Goal: Task Accomplishment & Management: Contribute content

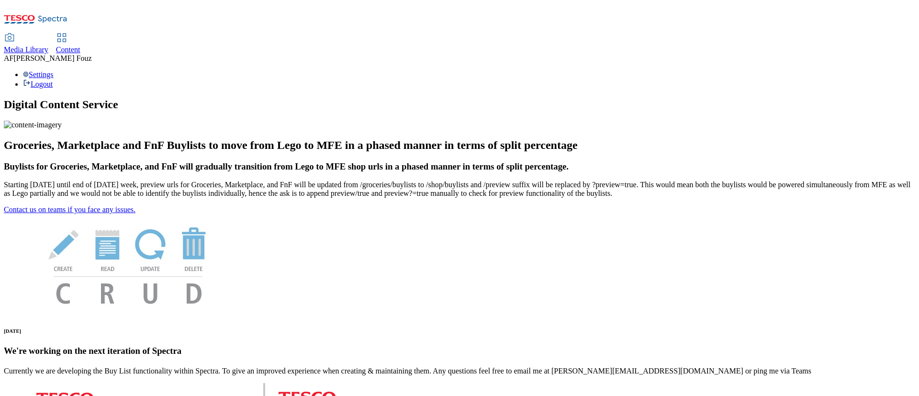
click at [80, 45] on span "Content" at bounding box center [68, 49] width 24 height 8
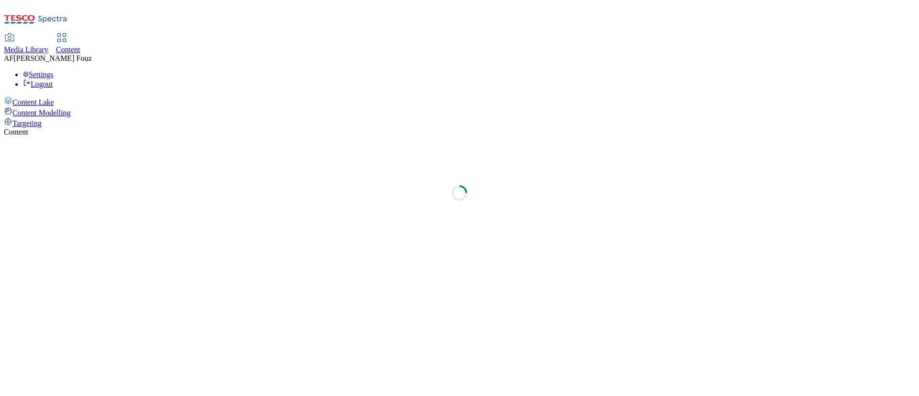
select select "ghs-[GEOGRAPHIC_DATA]"
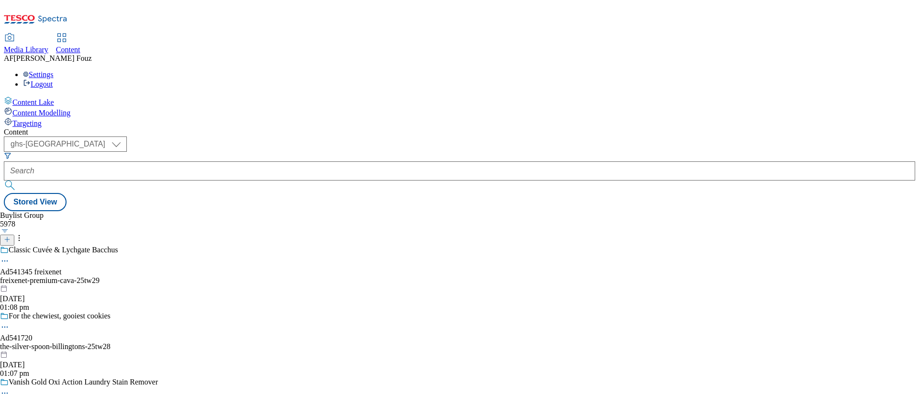
click at [11, 236] on icon at bounding box center [7, 239] width 7 height 7
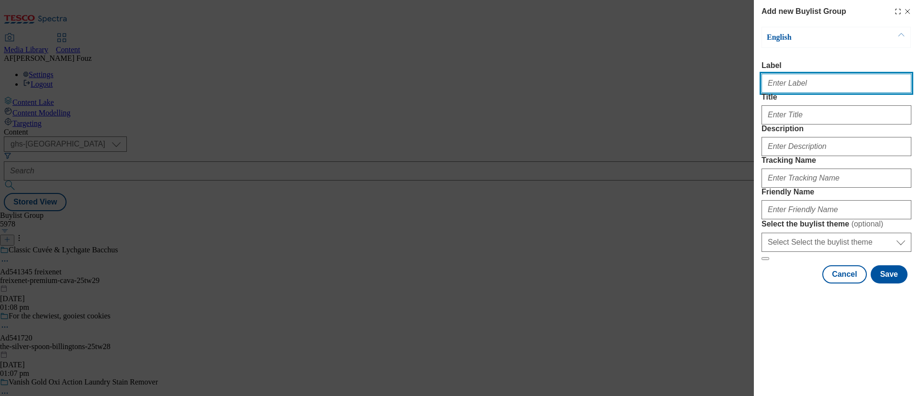
click at [782, 91] on input "Label" at bounding box center [836, 83] width 150 height 19
paste input "TUK011683"
type input "TUK011683"
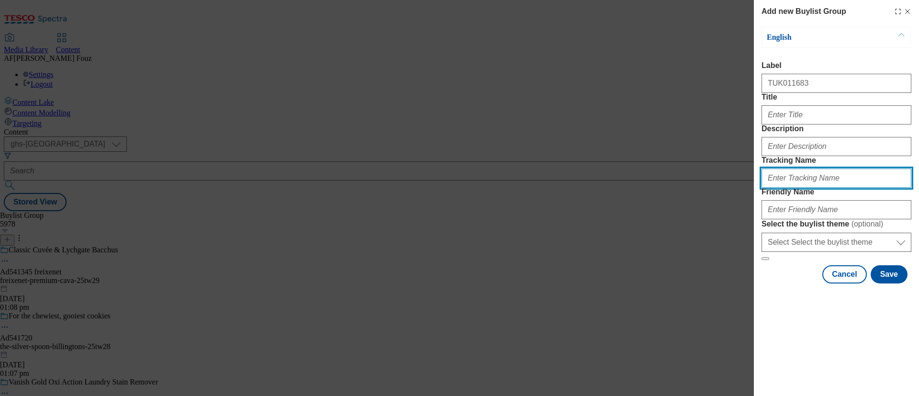
click at [795, 188] on input "Tracking Name" at bounding box center [836, 177] width 150 height 19
paste input "TUK011683"
type input "DH_TUK011683"
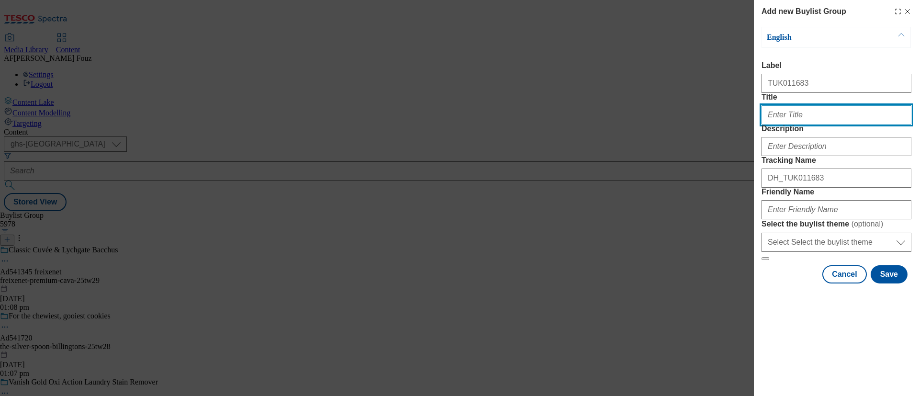
click at [792, 124] on input "Title" at bounding box center [836, 114] width 150 height 19
type input "[PERSON_NAME]"
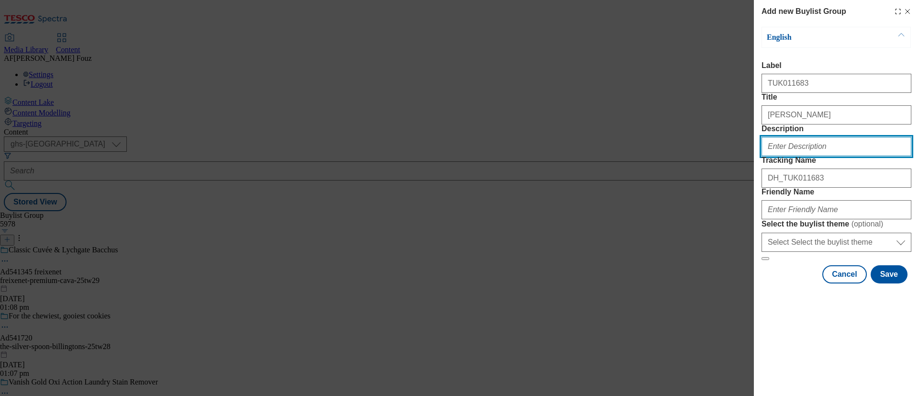
click at [825, 156] on input "Description" at bounding box center [836, 146] width 150 height 19
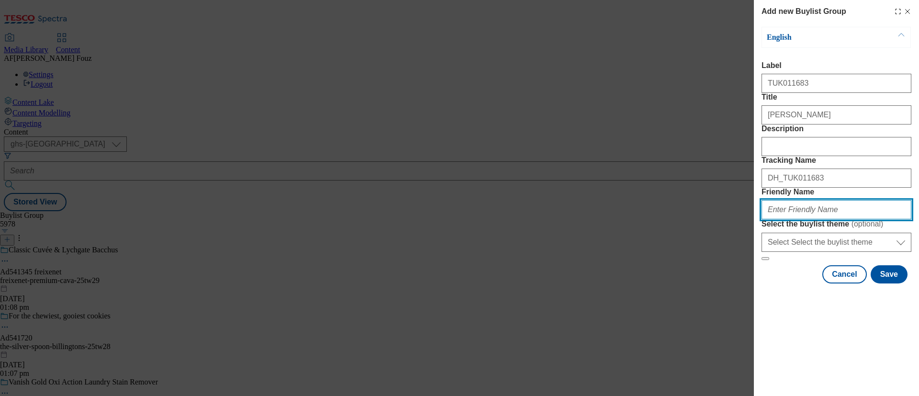
click at [808, 219] on input "Friendly Name" at bounding box center [836, 209] width 150 height 19
type input "allinsons-26t25"
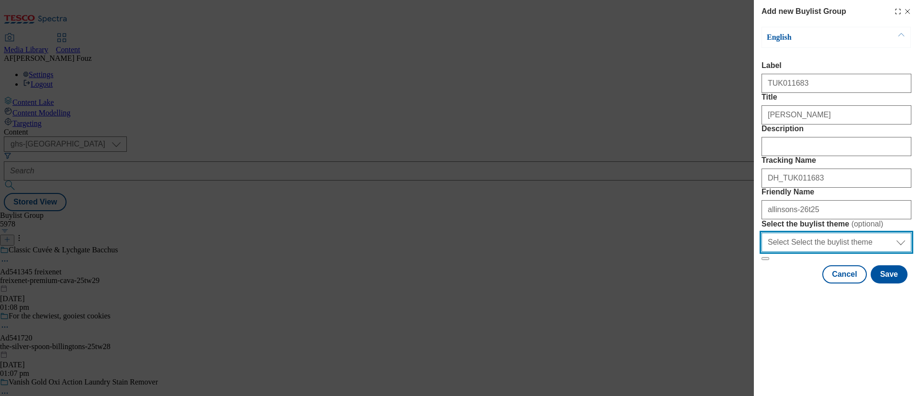
click at [812, 252] on select "Select Select the buylist theme default fandf" at bounding box center [836, 242] width 150 height 19
select select "default"
click at [761, 252] on select "Select Select the buylist theme default fandf" at bounding box center [836, 242] width 150 height 19
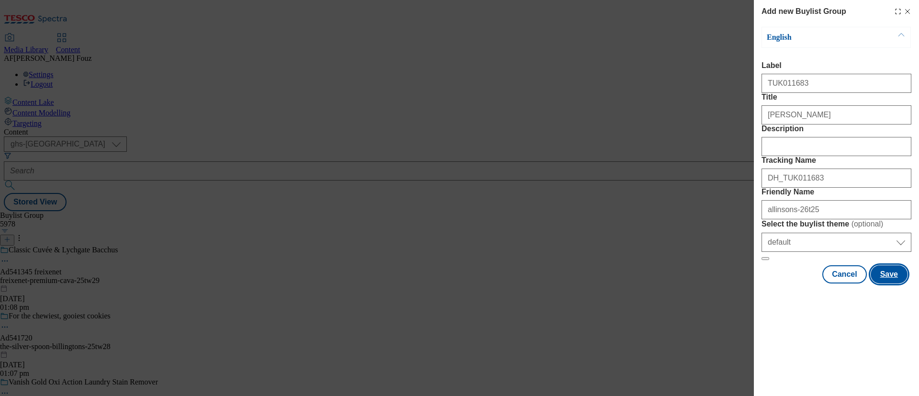
click at [902, 283] on button "Save" at bounding box center [888, 274] width 37 height 18
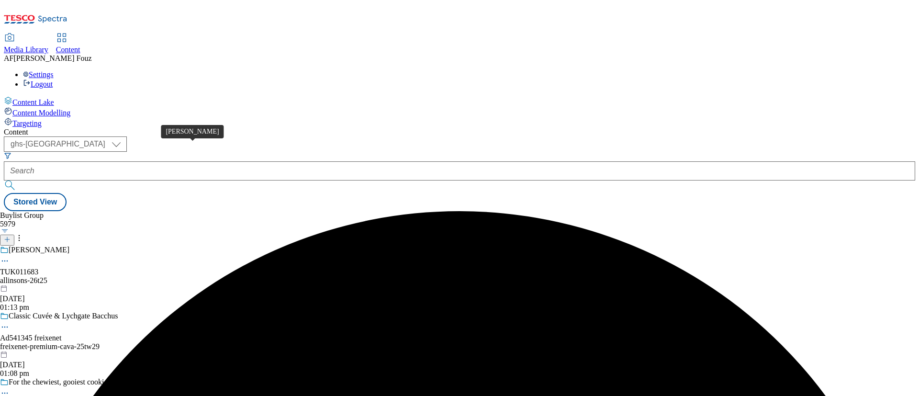
click at [69, 245] on span "[PERSON_NAME]" at bounding box center [39, 250] width 61 height 11
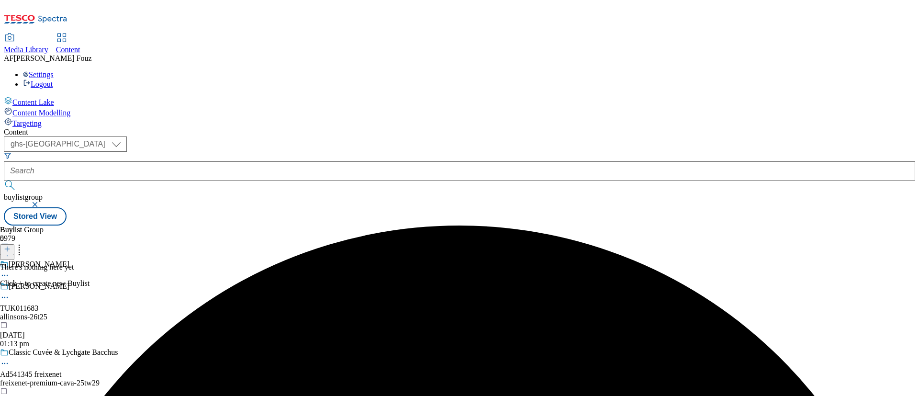
click at [14, 244] on button at bounding box center [7, 249] width 14 height 11
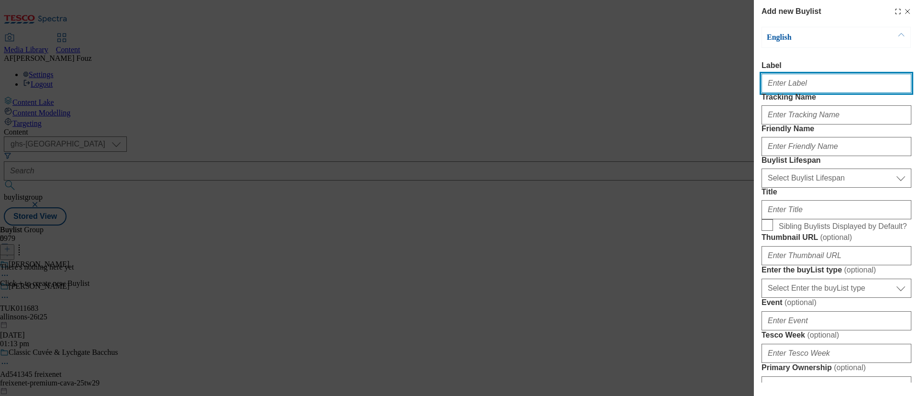
click at [809, 87] on input "Label" at bounding box center [836, 83] width 150 height 19
paste input "[PERSON_NAME] Strong White Bread Flour 1Kg"
type input "[PERSON_NAME] Strong White Bread Flour 1Kg"
paste input "TUK011683"
type input "TUK011683"
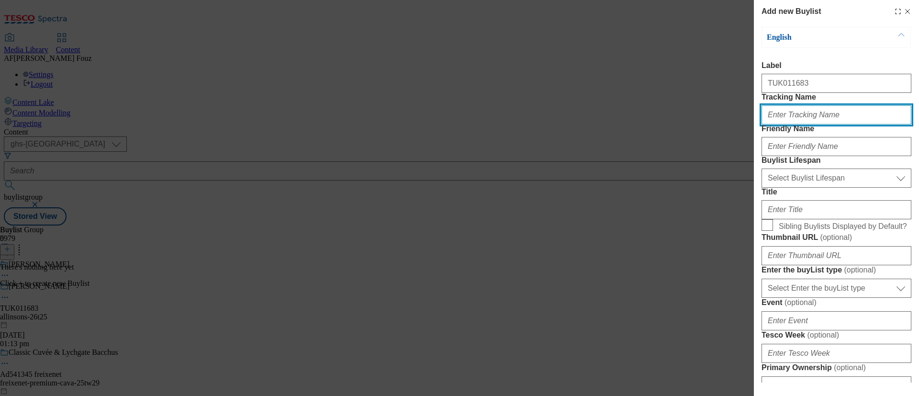
click at [825, 124] on input "Tracking Name" at bounding box center [836, 114] width 150 height 19
type input "d"
paste input "TUK011683"
type input "DH_TUK011683"
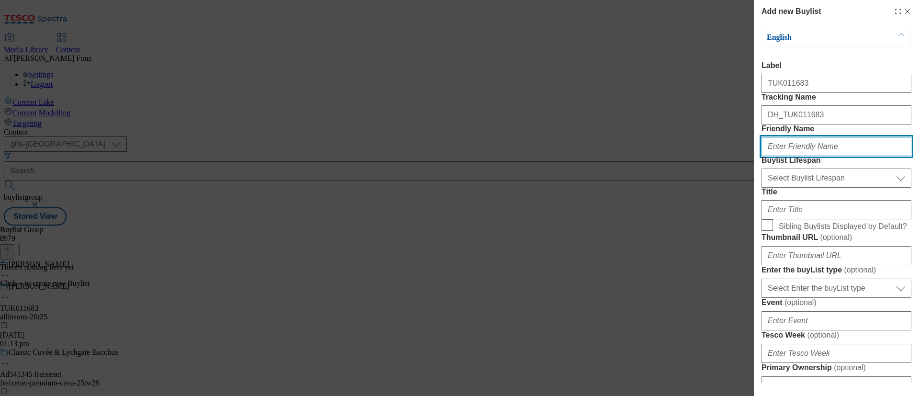
click at [790, 156] on input "Friendly Name" at bounding box center [836, 146] width 150 height 19
type input "y"
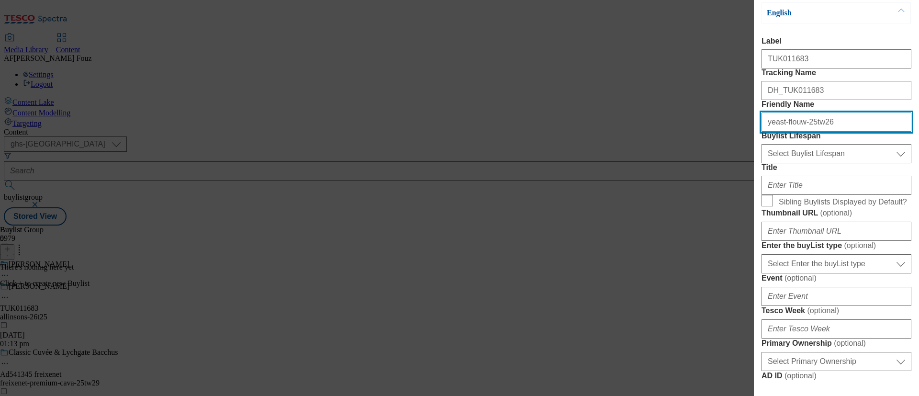
type input "yeast-flouw-25tw26"
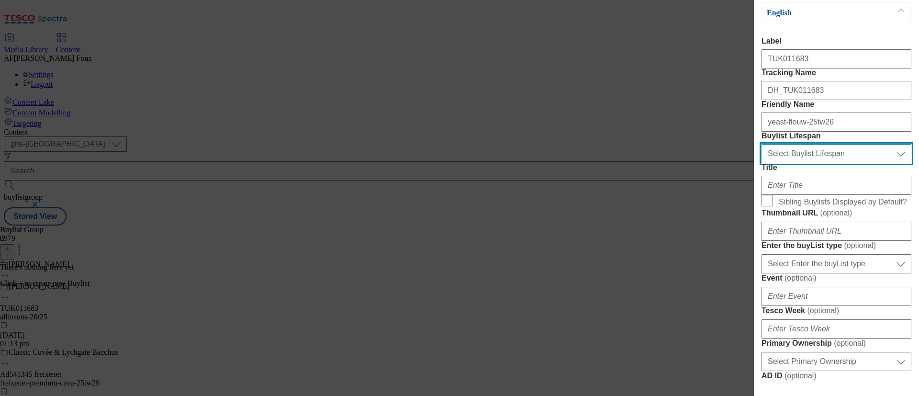
click at [835, 163] on select "Select Buylist Lifespan evergreen seasonal tactical" at bounding box center [836, 153] width 150 height 19
select select "tactical"
click at [761, 163] on select "Select Buylist Lifespan evergreen seasonal tactical" at bounding box center [836, 153] width 150 height 19
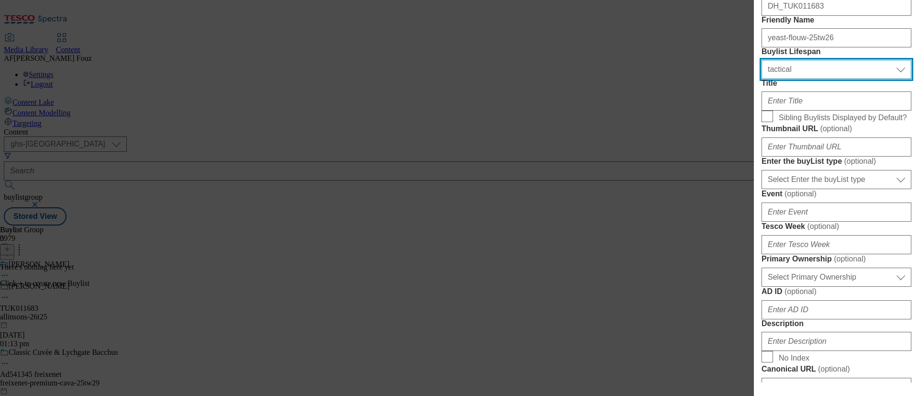
scroll to position [135, 0]
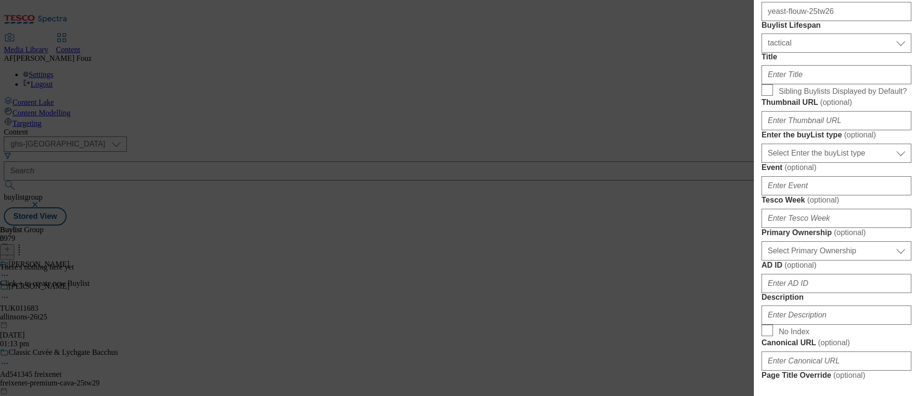
click at [800, 84] on div "Title" at bounding box center [836, 69] width 150 height 32
click at [794, 84] on input "Title" at bounding box center [836, 74] width 150 height 19
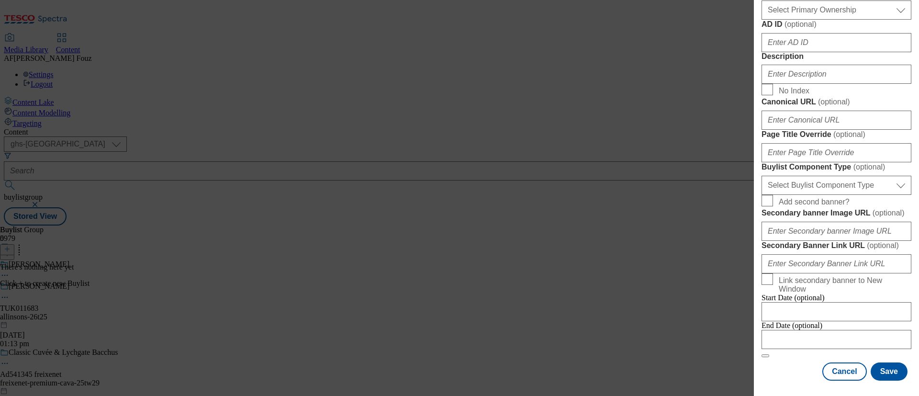
scroll to position [531, 0]
click at [787, 84] on input "Description" at bounding box center [836, 74] width 150 height 19
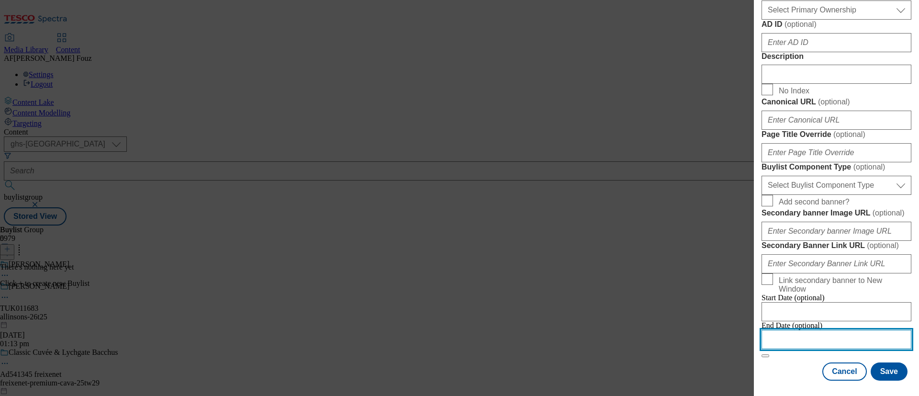
click at [796, 330] on input "Modal" at bounding box center [836, 339] width 150 height 19
select select "2025"
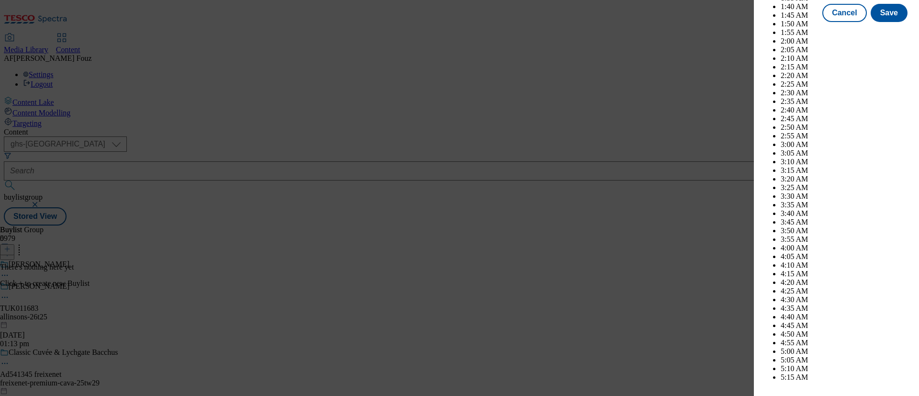
scroll to position [2789, 0]
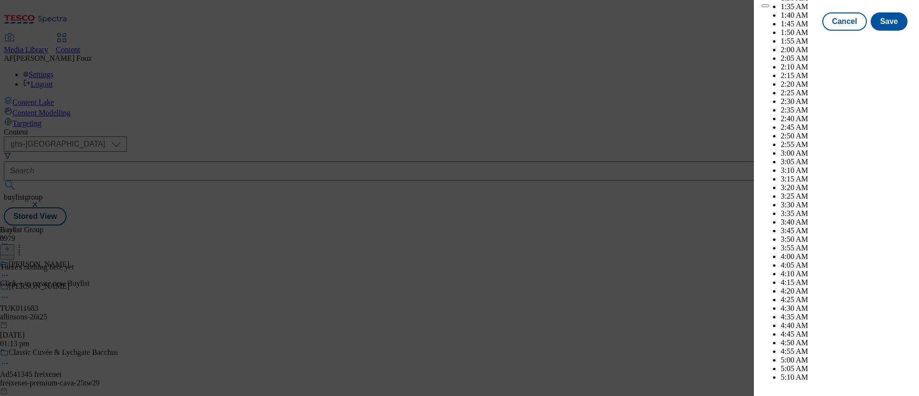
select select "October"
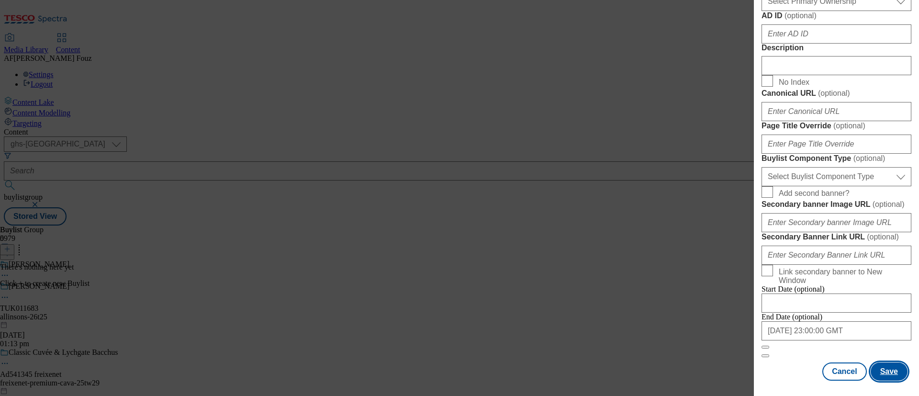
click at [881, 362] on button "Save" at bounding box center [888, 371] width 37 height 18
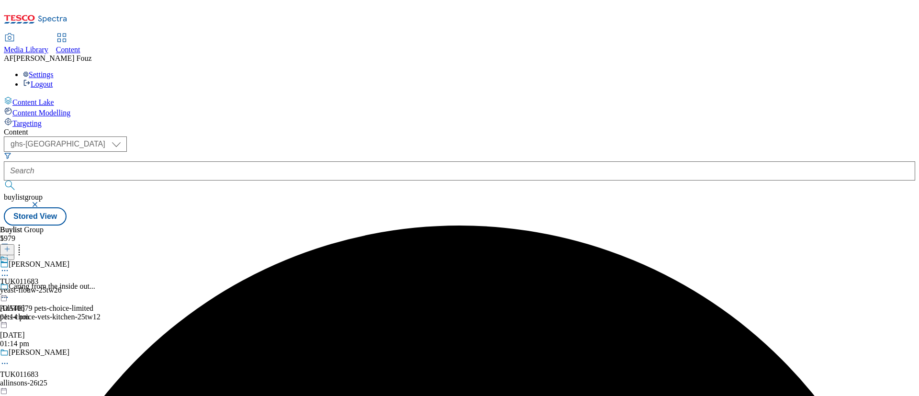
click at [62, 286] on div "yeast-flouw-25tw26" at bounding box center [31, 290] width 62 height 9
click at [62, 308] on div "yeast-flouw-25tw26" at bounding box center [31, 312] width 62 height 9
click at [11, 245] on icon at bounding box center [7, 248] width 7 height 7
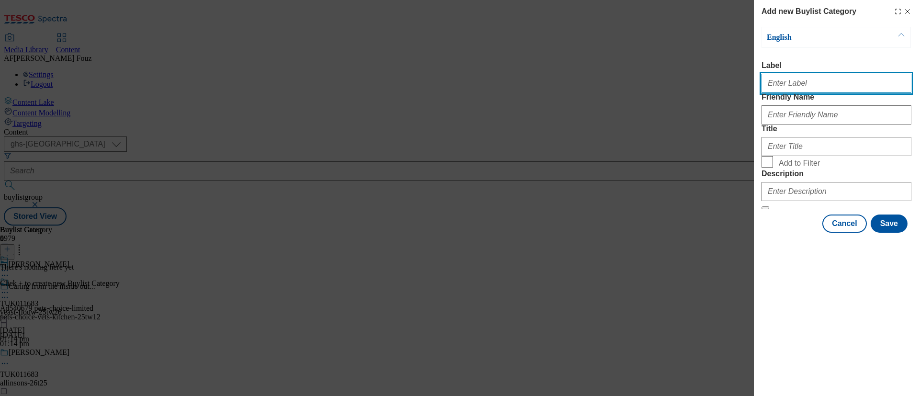
click at [796, 85] on input "Label" at bounding box center [836, 83] width 150 height 19
paste input "TUK011683"
type input "TUK011683"
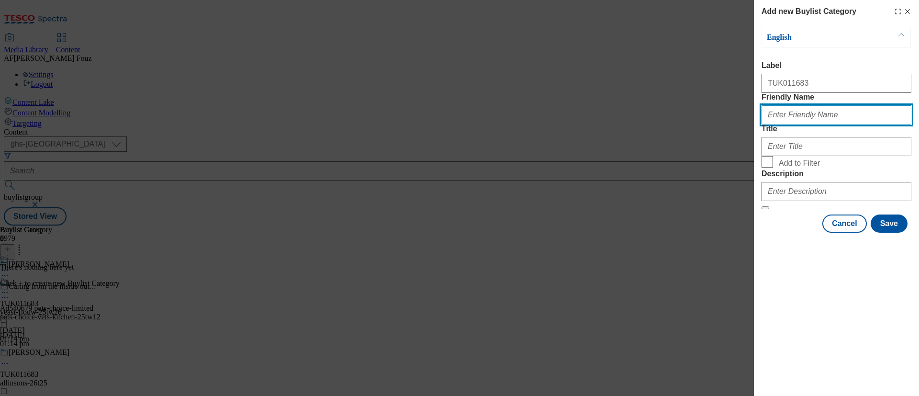
click at [801, 124] on input "Friendly Name" at bounding box center [836, 114] width 150 height 19
type input "L"
type input "allinsons"
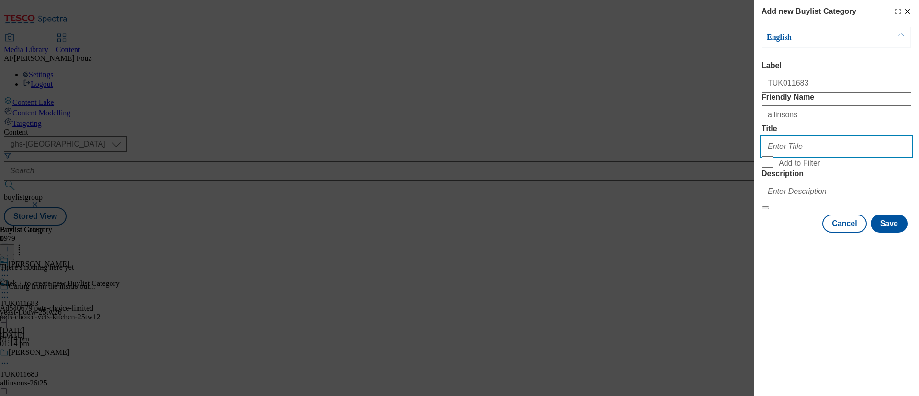
click at [785, 156] on input "Title" at bounding box center [836, 146] width 150 height 19
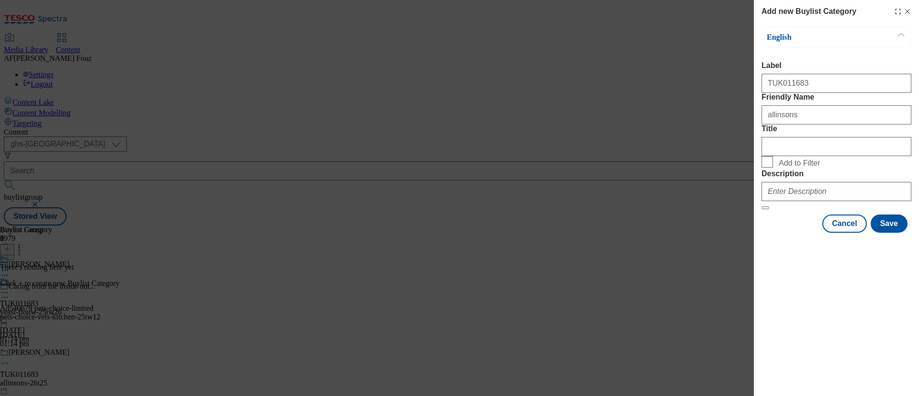
click at [794, 201] on div "Modal" at bounding box center [836, 189] width 150 height 23
click at [798, 201] on input "Description" at bounding box center [836, 191] width 150 height 19
click at [831, 332] on div "Add new Buylist Category English Label TUK011683 Friendly Name allinsons Title …" at bounding box center [836, 198] width 165 height 396
click at [891, 233] on button "Save" at bounding box center [888, 223] width 37 height 18
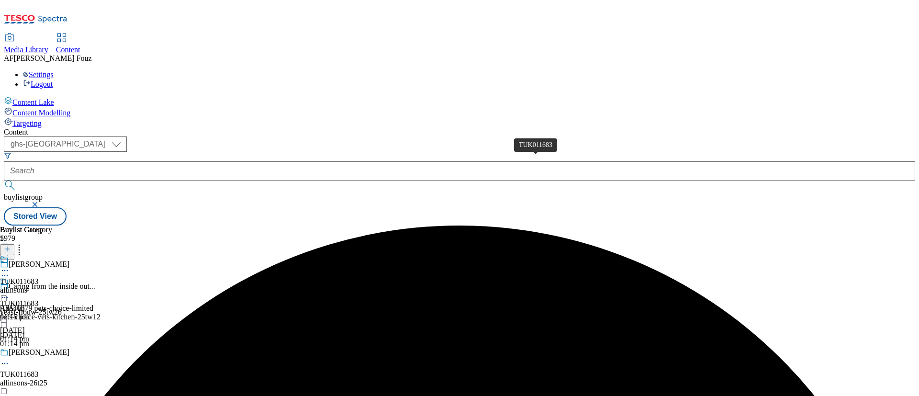
click at [38, 277] on div "TUK011683" at bounding box center [19, 281] width 38 height 9
click at [38, 299] on div "TUK011683" at bounding box center [19, 303] width 38 height 9
click at [7, 246] on line at bounding box center [7, 248] width 0 height 5
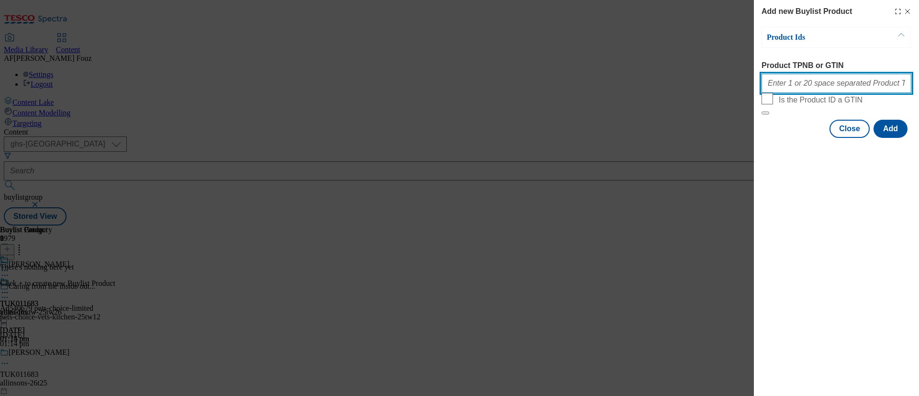
click at [802, 89] on input "Product TPNB or GTIN" at bounding box center [836, 83] width 150 height 19
paste input "92006240"
paste input "70628643"
type input "92006240 70628643"
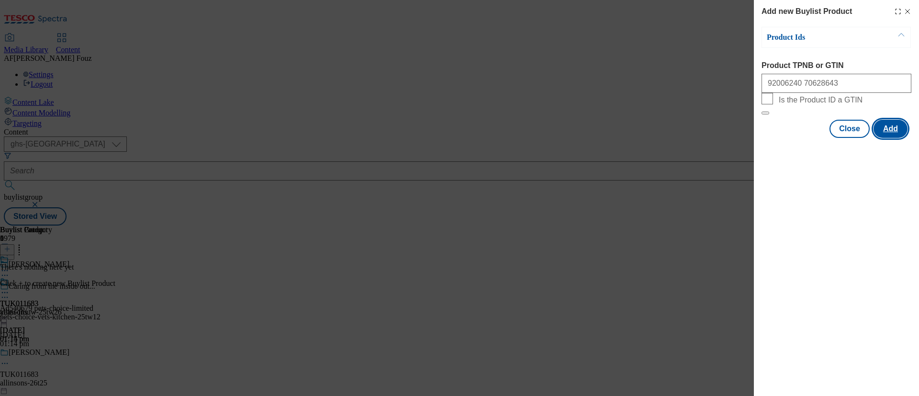
click at [884, 138] on button "Add" at bounding box center [890, 129] width 34 height 18
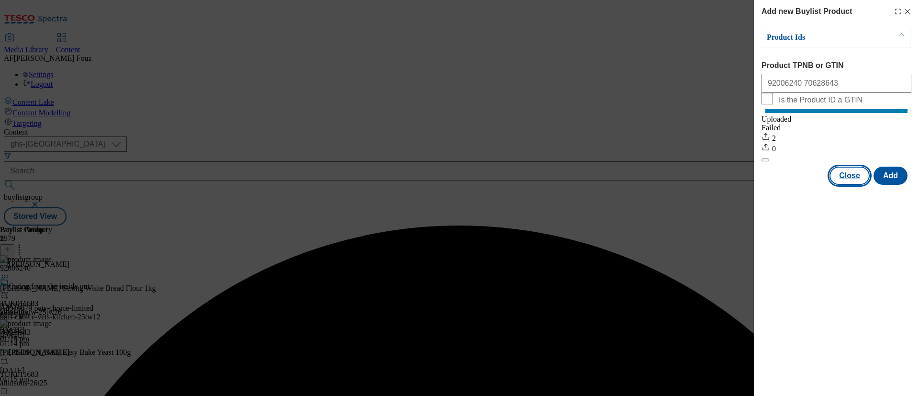
click at [849, 184] on button "Close" at bounding box center [849, 176] width 40 height 18
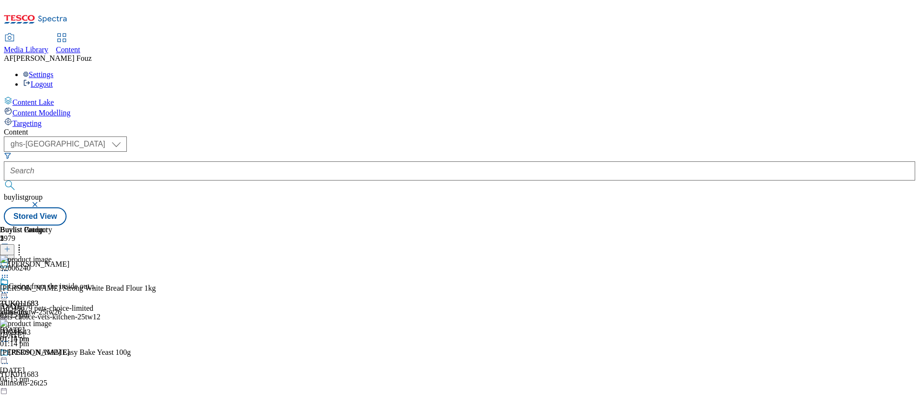
click at [3, 292] on circle at bounding box center [2, 292] width 1 height 1
click at [66, 351] on li "Preview" at bounding box center [42, 356] width 46 height 11
click at [10, 288] on icon at bounding box center [5, 293] width 10 height 10
click at [52, 353] on span "Preview" at bounding box center [41, 356] width 22 height 7
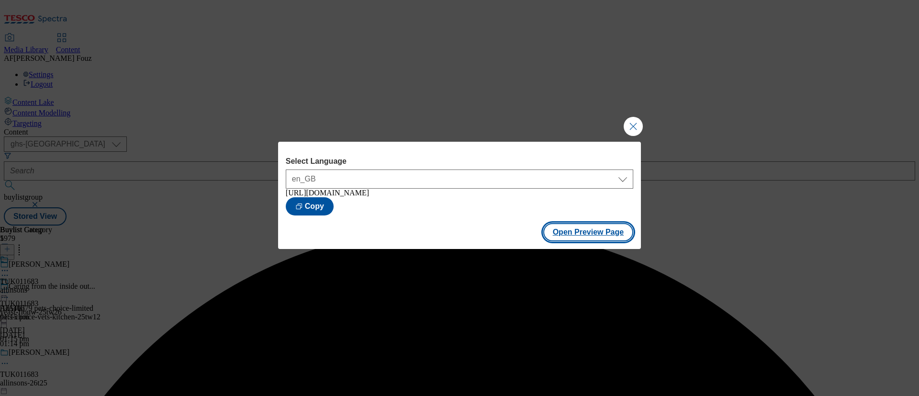
click at [562, 232] on button "Open Preview Page" at bounding box center [588, 232] width 90 height 18
click at [639, 119] on button "Close Modal" at bounding box center [632, 126] width 19 height 19
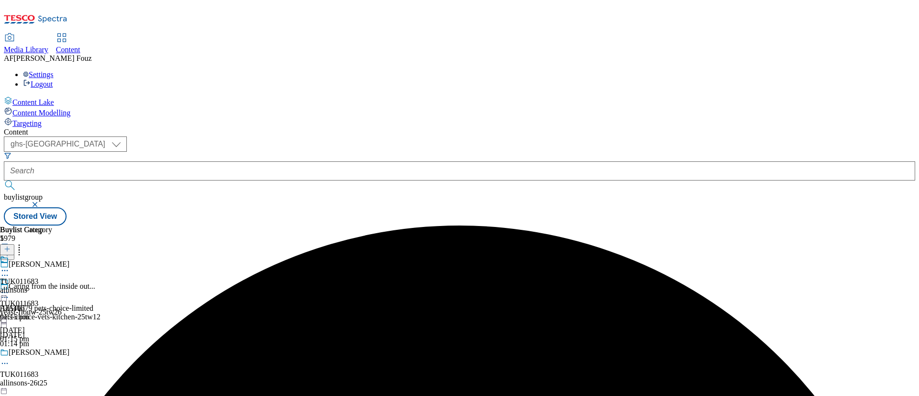
click at [10, 288] on icon at bounding box center [5, 293] width 10 height 10
click at [51, 386] on span "Publish" at bounding box center [40, 389] width 21 height 7
click at [11, 250] on icon at bounding box center [7, 253] width 7 height 7
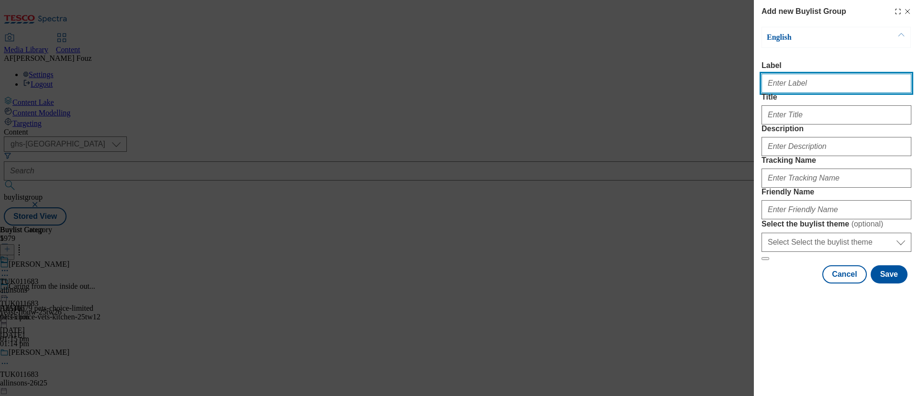
click at [790, 91] on input "Label" at bounding box center [836, 83] width 150 height 19
paste input "TUK012175"
type input "TUK012175"
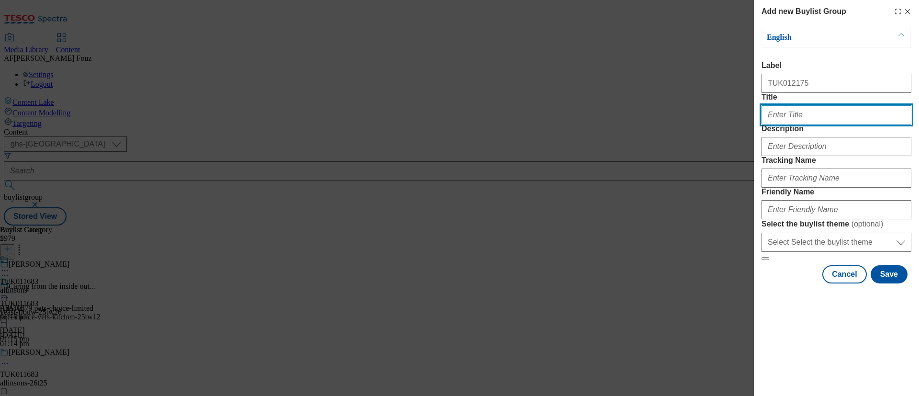
click at [784, 124] on input "Title" at bounding box center [836, 114] width 150 height 19
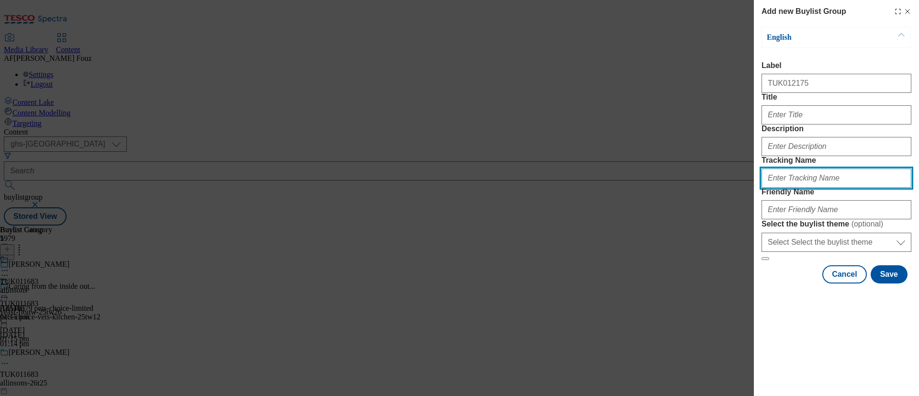
click at [812, 188] on input "Tracking Name" at bounding box center [836, 177] width 150 height 19
paste input "TUK012175"
type input "DH_TUK012175"
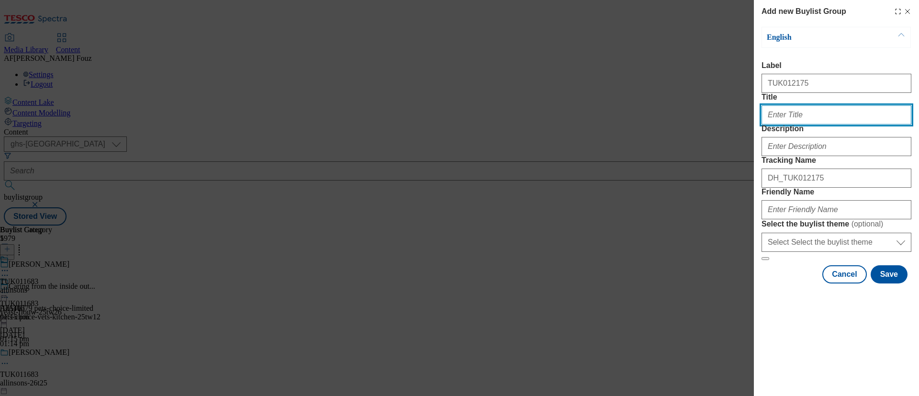
click at [808, 124] on input "Title" at bounding box center [836, 114] width 150 height 19
type input "New High Protein Bars"
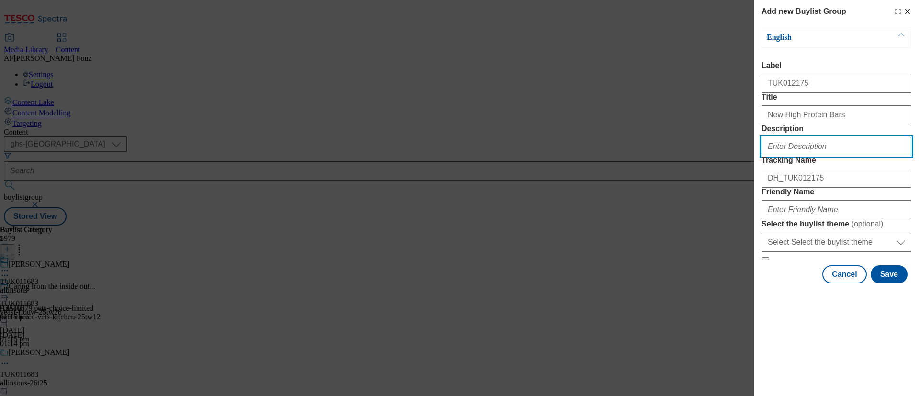
click at [792, 156] on input "Description" at bounding box center [836, 146] width 150 height 19
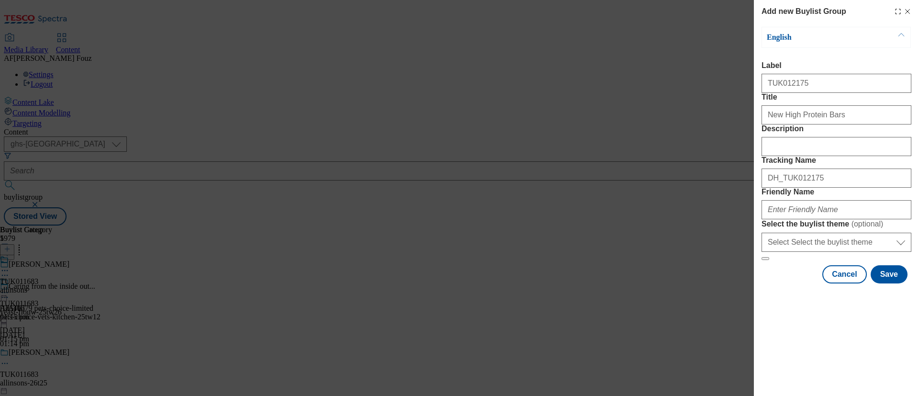
click at [858, 196] on label "Friendly Name" at bounding box center [836, 192] width 150 height 9
click at [858, 219] on input "Friendly Name" at bounding box center [836, 209] width 150 height 19
type input "kelloggs-bars-25tw29"
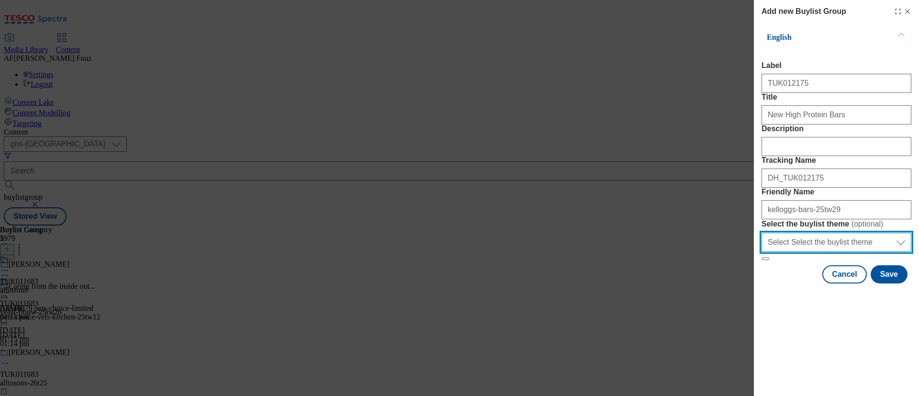
click at [803, 252] on select "Select Select the buylist theme default fandf" at bounding box center [836, 242] width 150 height 19
select select "default"
click at [761, 252] on select "Select Select the buylist theme default fandf" at bounding box center [836, 242] width 150 height 19
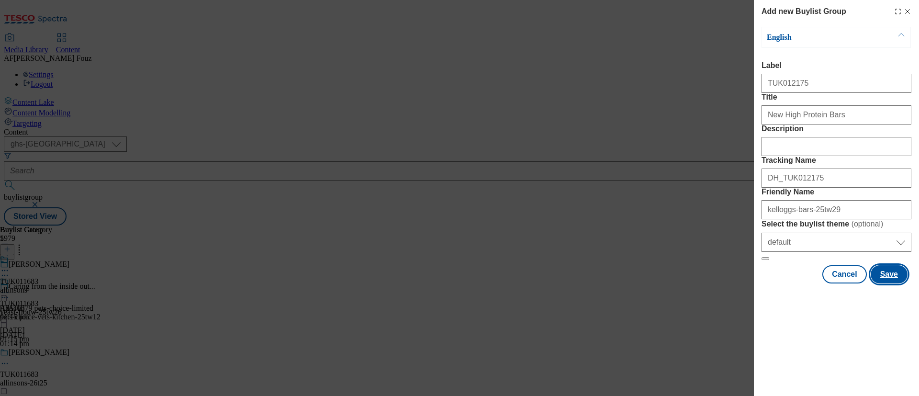
click at [894, 283] on button "Save" at bounding box center [888, 274] width 37 height 18
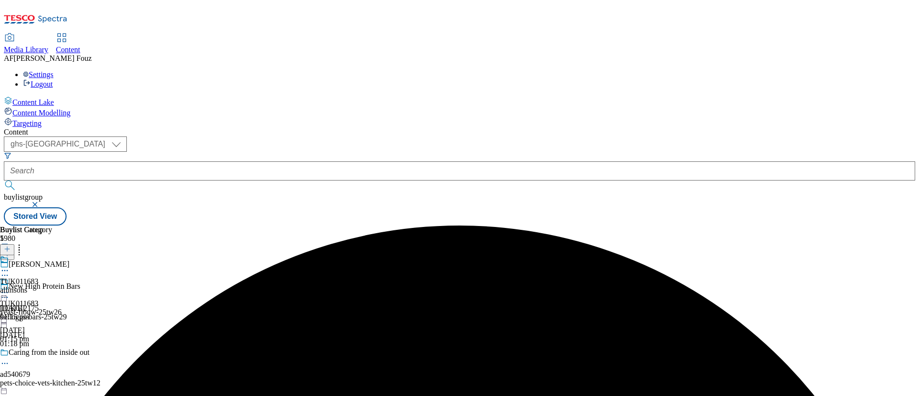
click at [158, 282] on div "New High Protein Bars TUK012175 kelloggs-bars-25tw29 [DATE] 01:18 pm" at bounding box center [79, 315] width 158 height 66
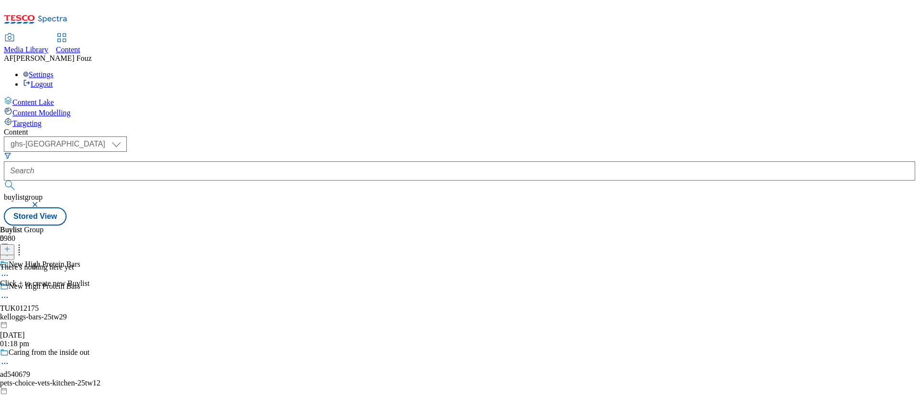
click at [11, 245] on icon at bounding box center [7, 248] width 7 height 7
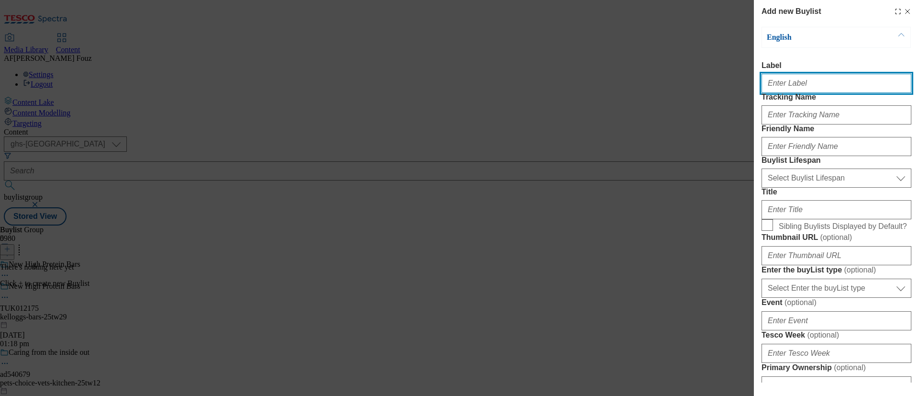
click at [795, 91] on input "Label" at bounding box center [836, 83] width 150 height 19
paste input "56 [PERSON_NAME] High Protein Almond & Dark Chocolate"
type input "56 [PERSON_NAME] High Protein Almond & Dark Chocolate"
paste input "TUK012175"
type input "TUK012175"
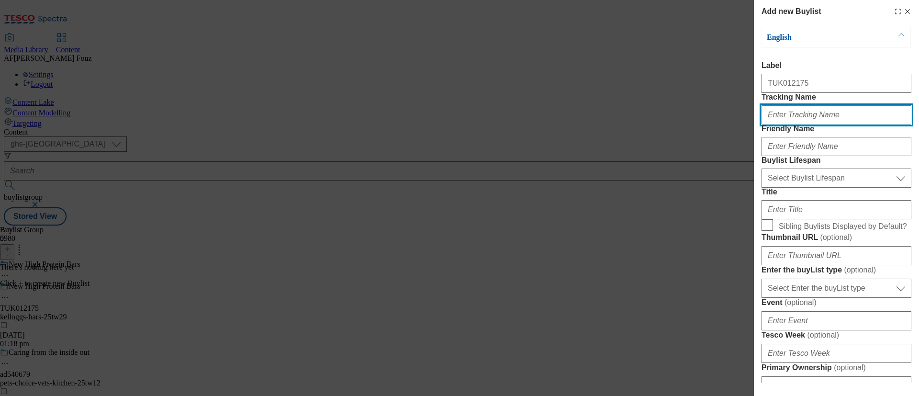
click at [790, 124] on input "Tracking Name" at bounding box center [836, 114] width 150 height 19
paste input "TUK012175"
type input "DH_TUK012175"
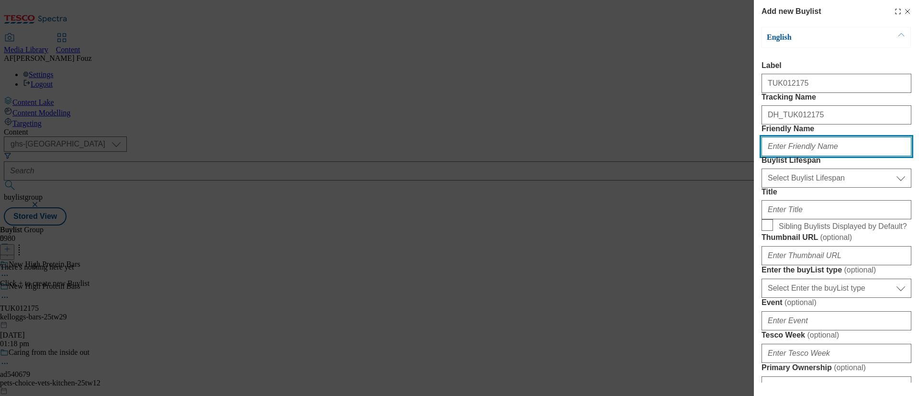
click at [820, 156] on input "Friendly Name" at bounding box center [836, 146] width 150 height 19
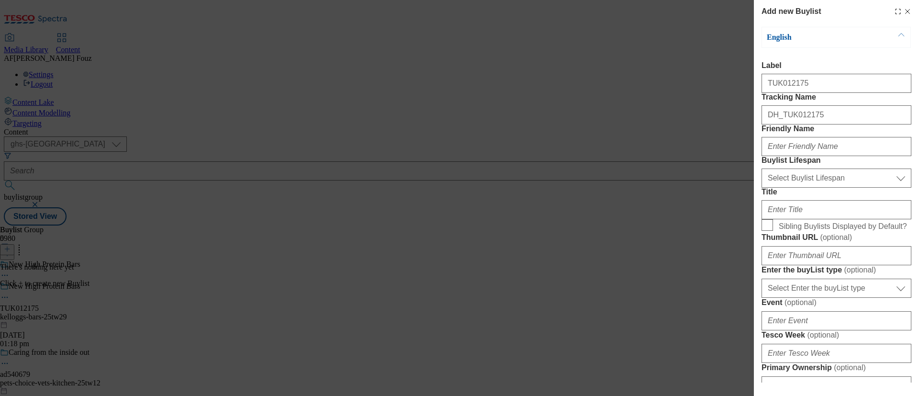
click at [849, 133] on label "Friendly Name" at bounding box center [836, 128] width 150 height 9
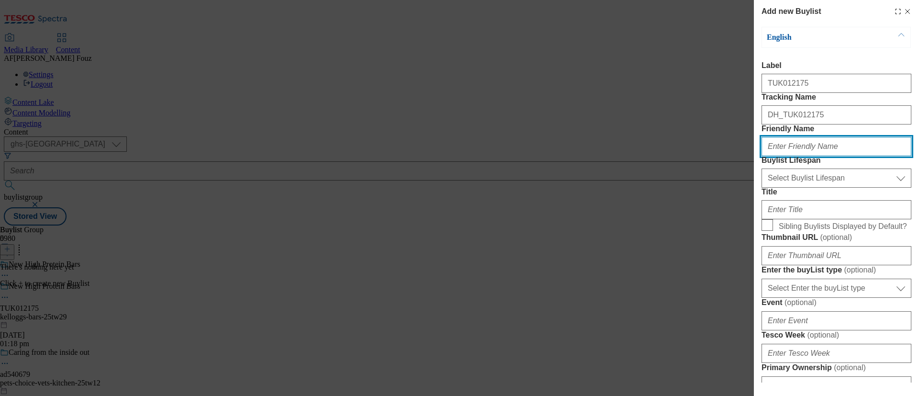
click at [849, 156] on input "Friendly Name" at bounding box center [836, 146] width 150 height 19
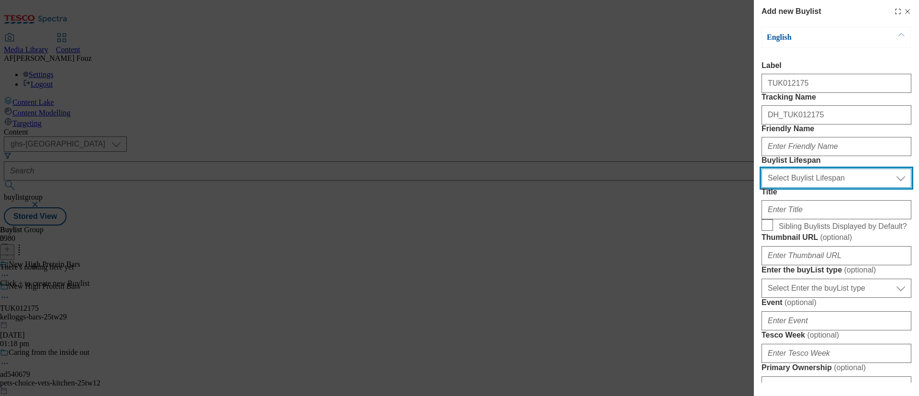
click at [824, 188] on select "Select Buylist Lifespan evergreen seasonal tactical" at bounding box center [836, 177] width 150 height 19
select select "tactical"
click at [761, 188] on select "Select Buylist Lifespan evergreen seasonal tactical" at bounding box center [836, 177] width 150 height 19
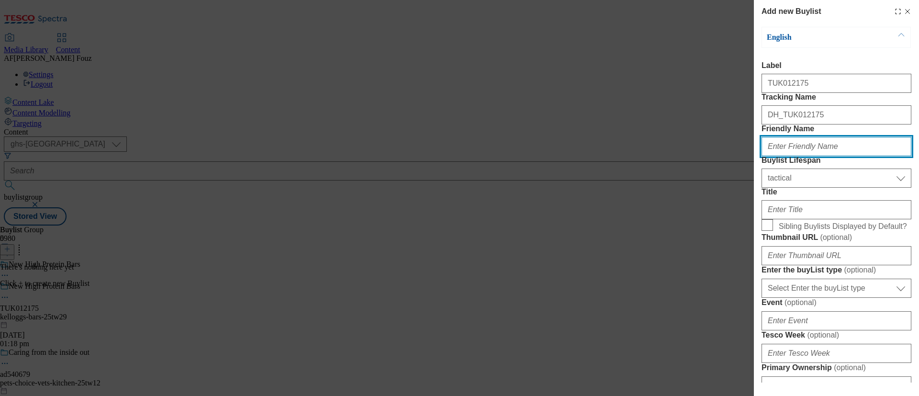
click at [819, 156] on input "Friendly Name" at bounding box center [836, 146] width 150 height 19
type input "l"
type input "proteinbars-25tw29"
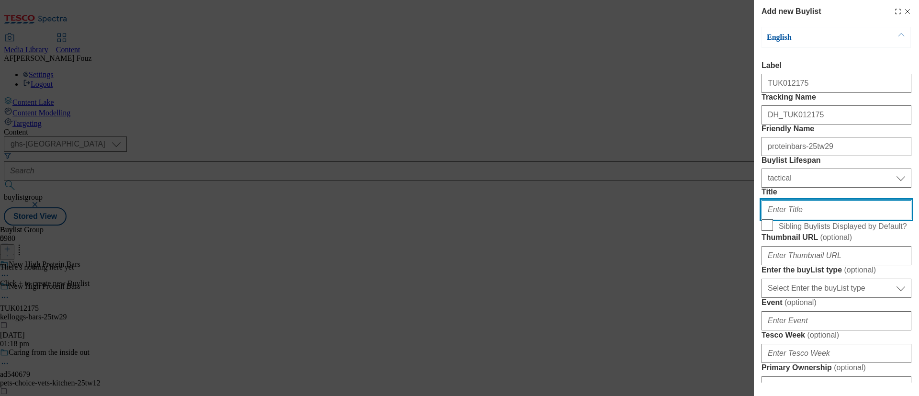
click at [797, 219] on input "Title" at bounding box center [836, 209] width 150 height 19
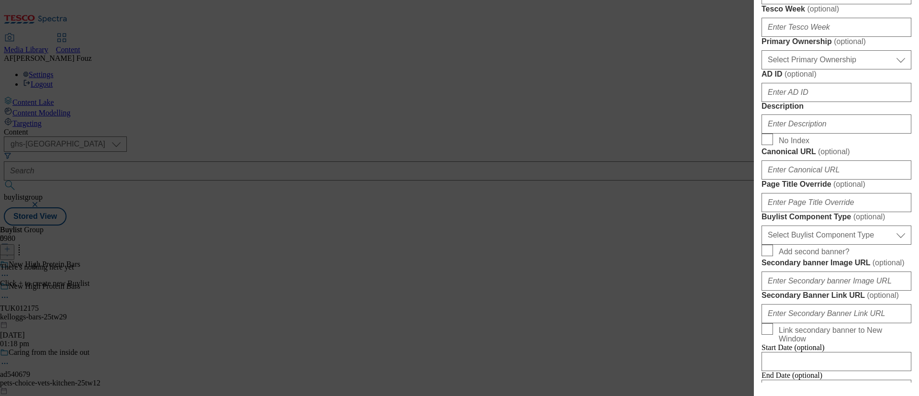
scroll to position [421, 0]
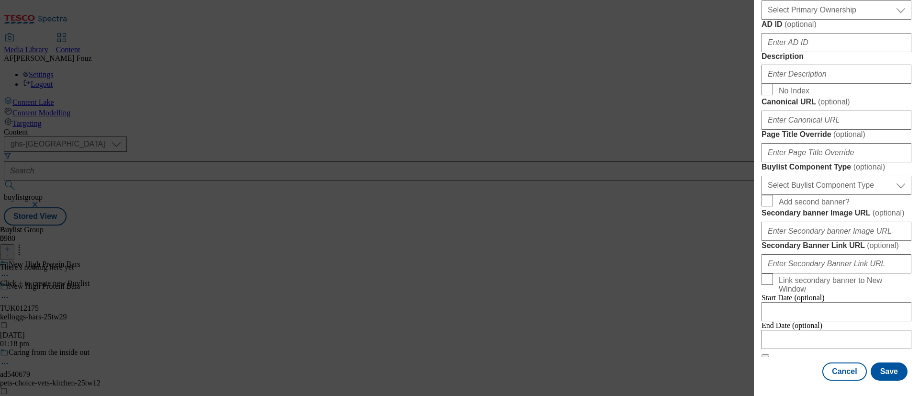
type input "[PERSON_NAME]"
click at [809, 84] on input "Description" at bounding box center [836, 74] width 150 height 19
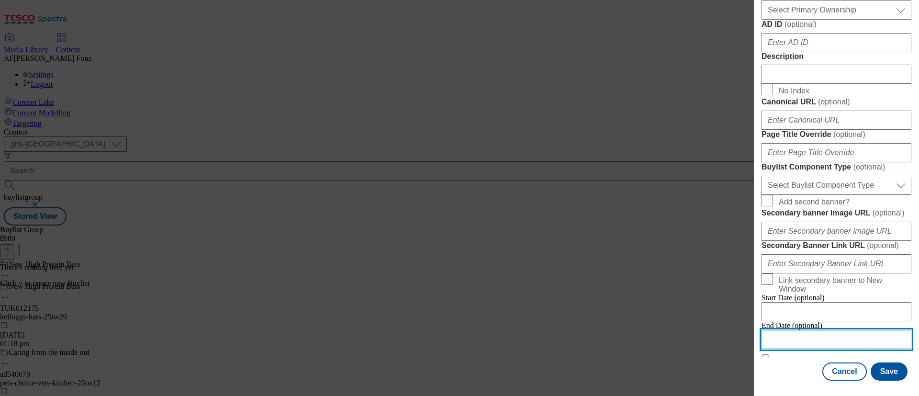
click at [792, 330] on input "Modal" at bounding box center [836, 339] width 150 height 19
select select "2025"
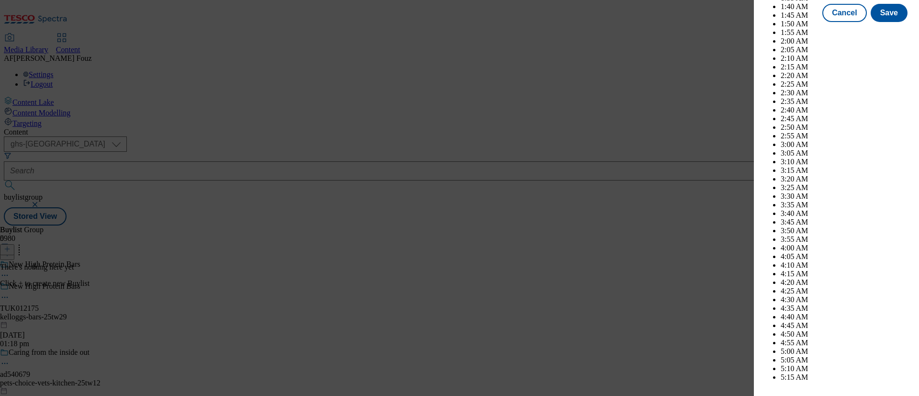
scroll to position [2825, 0]
select select "October"
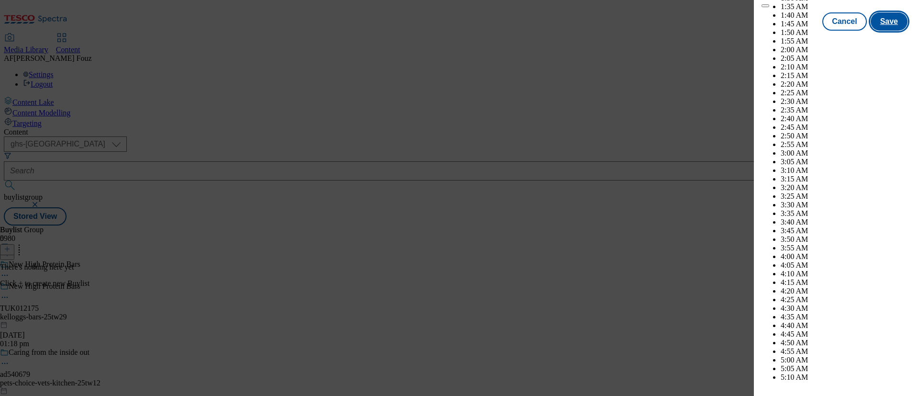
click at [882, 31] on button "Save" at bounding box center [888, 21] width 37 height 18
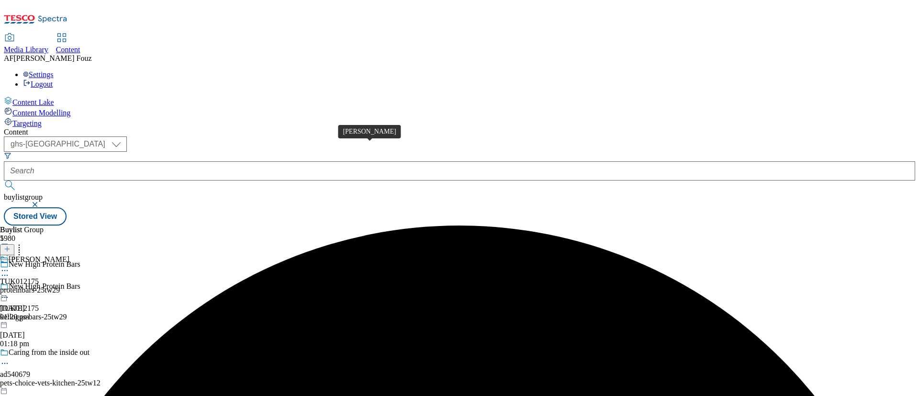
click at [69, 255] on span "[PERSON_NAME]" at bounding box center [39, 260] width 61 height 11
click at [69, 277] on span "[PERSON_NAME]" at bounding box center [39, 282] width 61 height 11
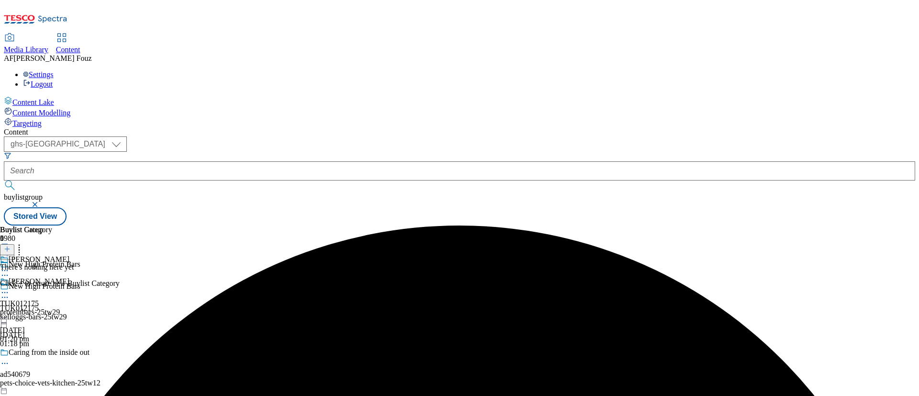
click at [14, 245] on div at bounding box center [7, 249] width 14 height 8
click at [11, 245] on icon at bounding box center [7, 248] width 7 height 7
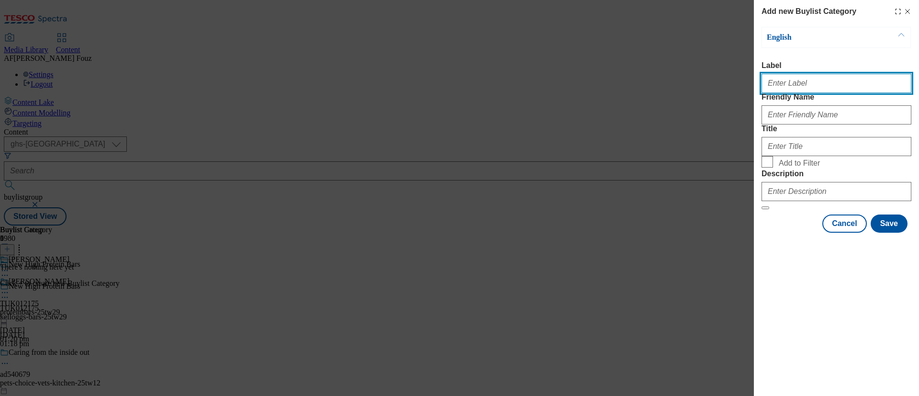
click at [805, 88] on input "Label" at bounding box center [836, 83] width 150 height 19
paste input "TUK012175"
type input "TUK012175"
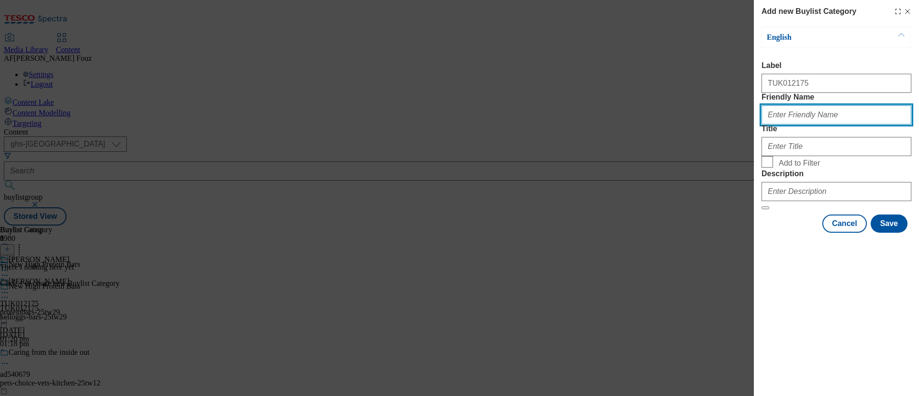
click at [800, 124] on input "Friendly Name" at bounding box center [836, 114] width 150 height 19
type input "bars"
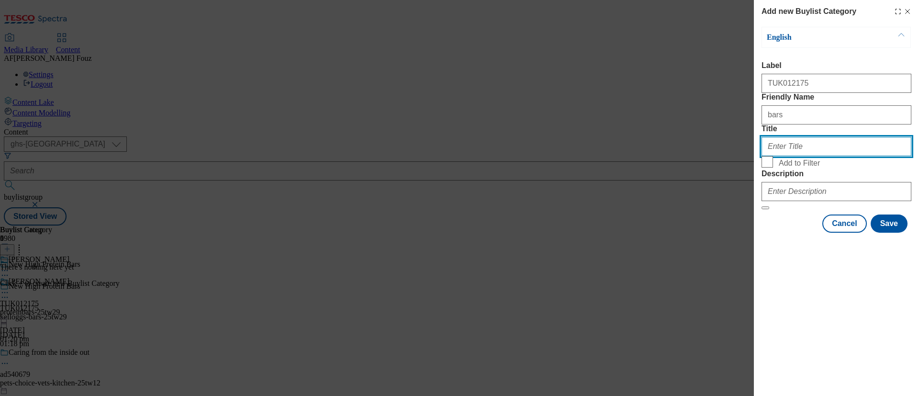
click at [770, 156] on input "Title" at bounding box center [836, 146] width 150 height 19
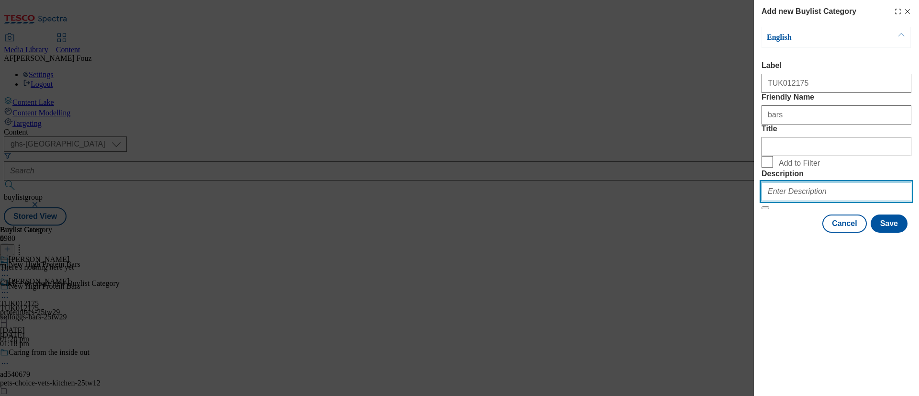
click at [829, 201] on input "Description" at bounding box center [836, 191] width 150 height 19
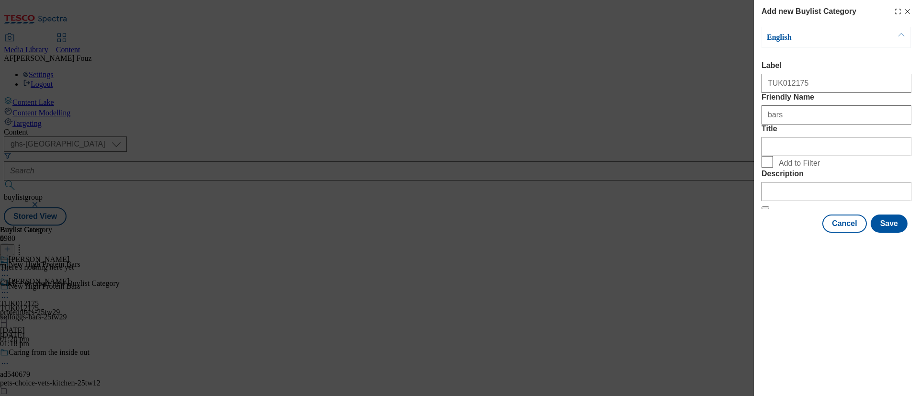
drag, startPoint x: 876, startPoint y: 375, endPoint x: 896, endPoint y: 338, distance: 41.5
click at [876, 373] on div "Add new Buylist Category English Label TUK012175 Friendly Name bars Title Add t…" at bounding box center [836, 198] width 165 height 396
click at [891, 233] on button "Save" at bounding box center [888, 223] width 37 height 18
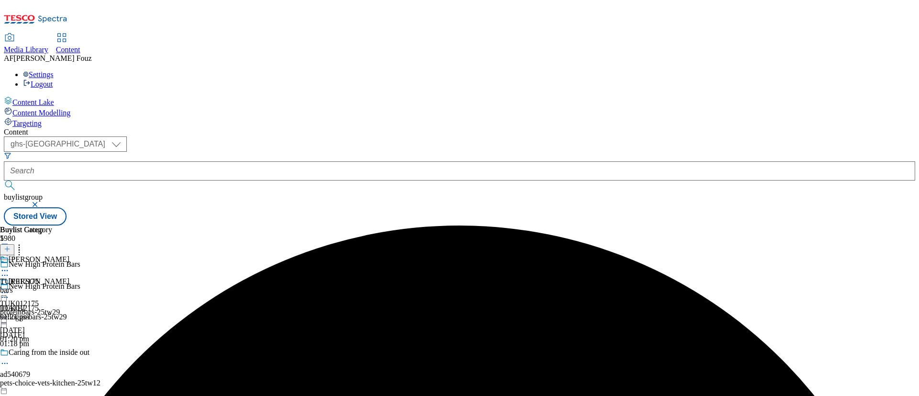
click at [52, 286] on div "bars" at bounding box center [26, 290] width 52 height 9
click at [52, 308] on div "bars" at bounding box center [26, 312] width 52 height 9
click at [11, 245] on icon at bounding box center [7, 248] width 7 height 7
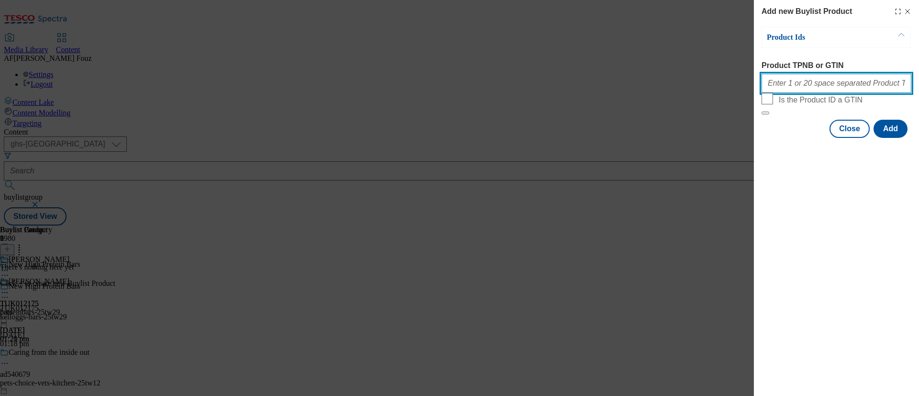
click at [790, 87] on input "Product TPNB or GTIN" at bounding box center [836, 83] width 150 height 19
paste input "96710056"
paste input "96494450"
type input "96710056 96494450"
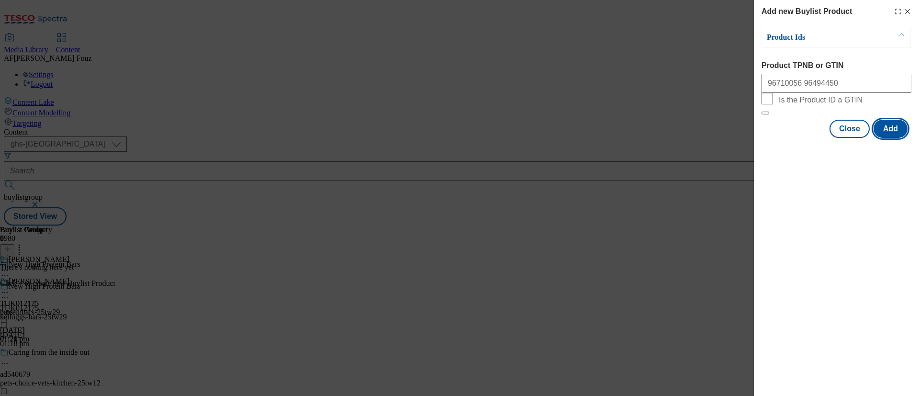
click at [891, 138] on button "Add" at bounding box center [890, 129] width 34 height 18
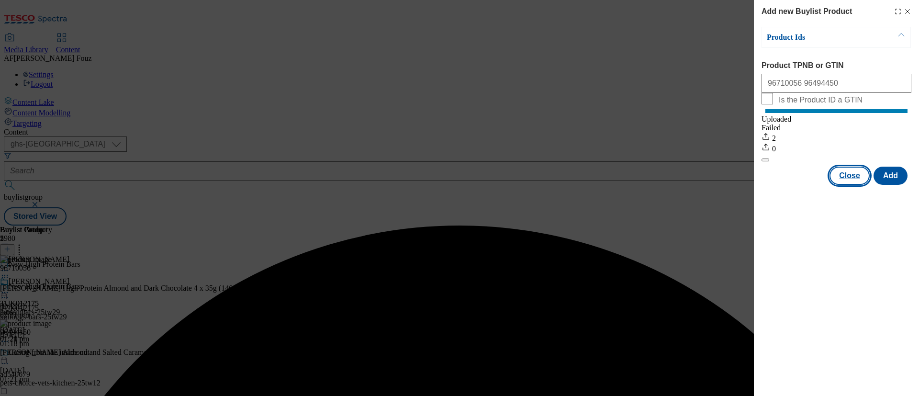
click at [841, 185] on button "Close" at bounding box center [849, 176] width 40 height 18
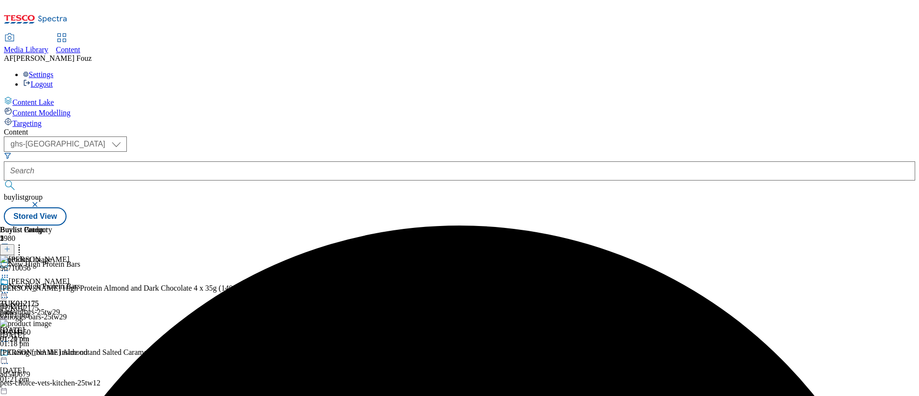
click at [10, 288] on icon at bounding box center [5, 293] width 10 height 10
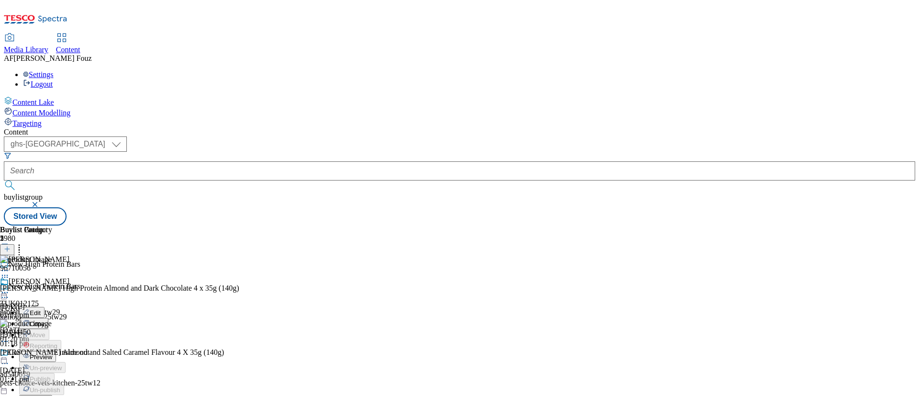
click at [52, 353] on span "Preview" at bounding box center [41, 356] width 22 height 7
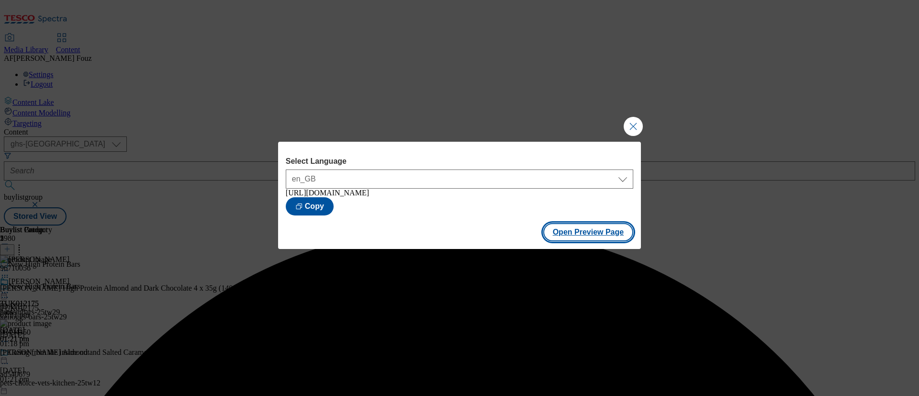
click at [564, 234] on button "Open Preview Page" at bounding box center [588, 232] width 90 height 18
click at [633, 120] on button "Close Modal" at bounding box center [632, 126] width 19 height 19
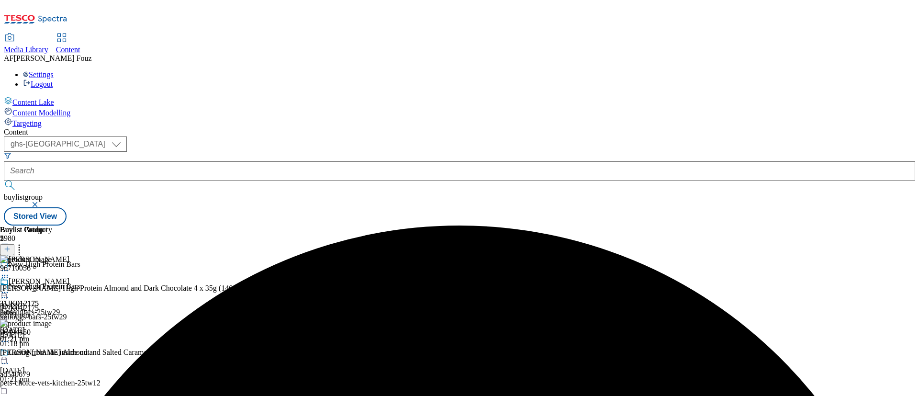
click at [10, 288] on icon at bounding box center [5, 293] width 10 height 10
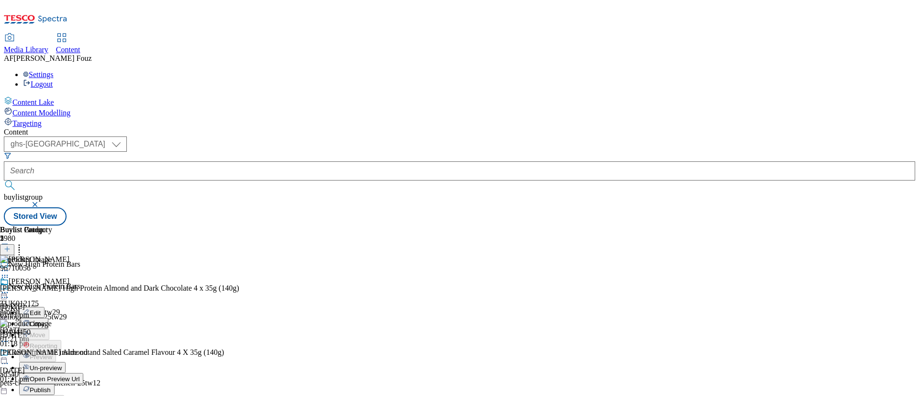
click at [51, 386] on span "Publish" at bounding box center [40, 389] width 21 height 7
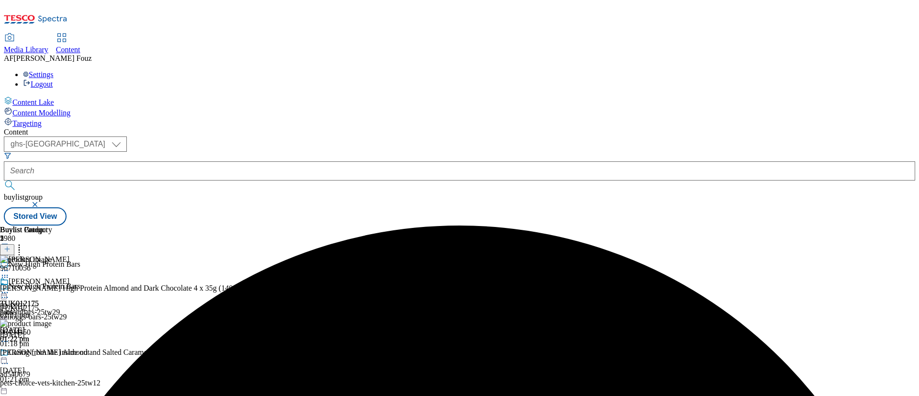
click at [10, 254] on line at bounding box center [7, 254] width 5 height 0
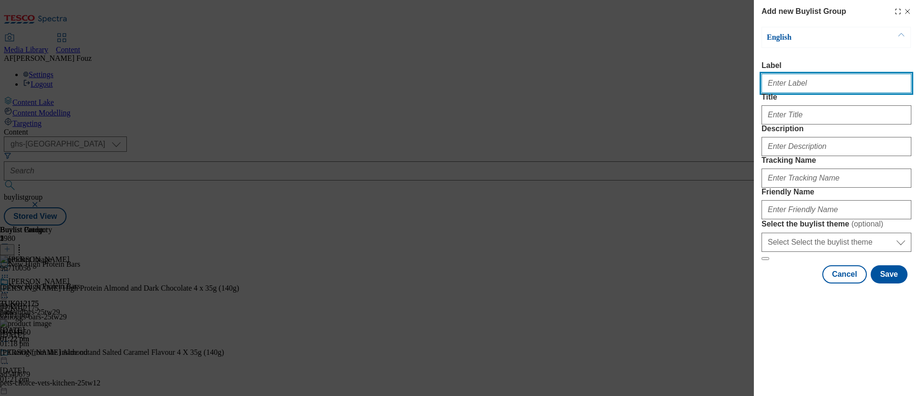
click at [794, 80] on input "Label" at bounding box center [836, 83] width 150 height 19
paste input "TUK011981"
type input "TUK011981"
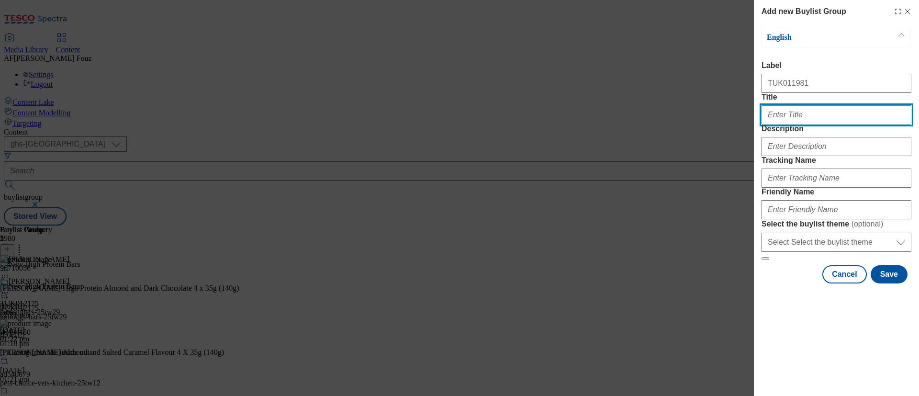
click at [790, 124] on input "Title" at bounding box center [836, 114] width 150 height 19
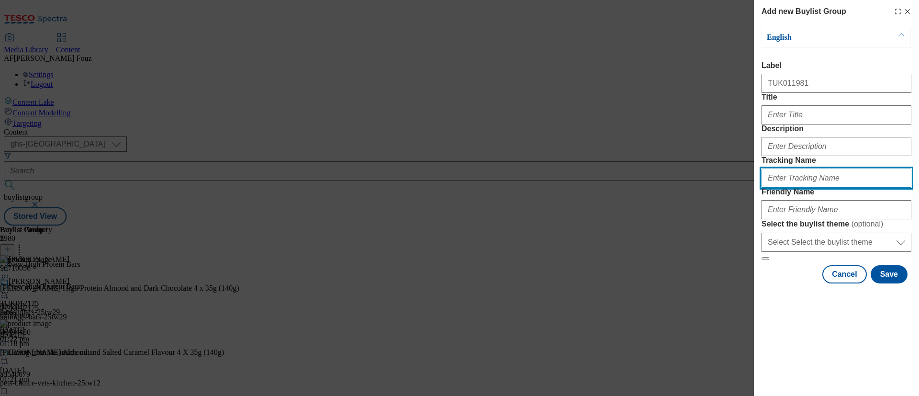
click at [796, 188] on input "Tracking Name" at bounding box center [836, 177] width 150 height 19
paste input "TUK011981"
type input "DH_TUK011981"
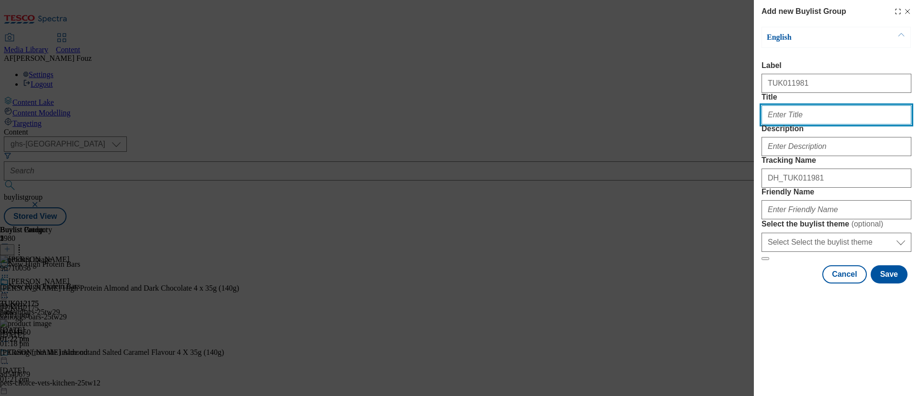
click at [795, 124] on input "Title" at bounding box center [836, 114] width 150 height 19
type input "Pepsi Max"
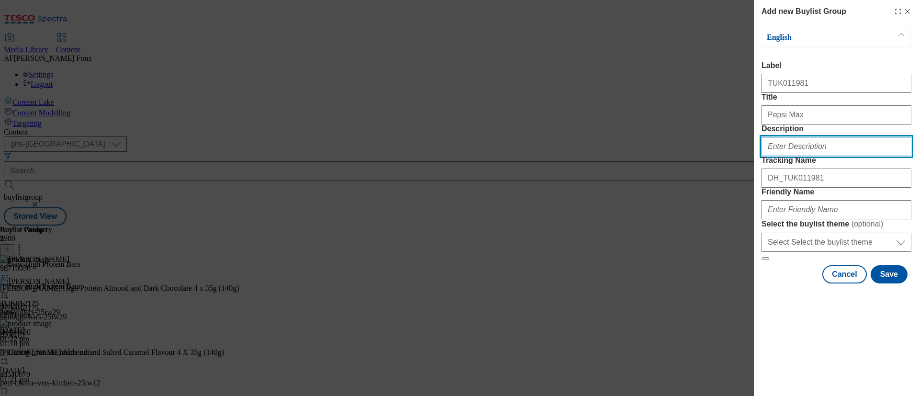
click at [806, 156] on input "Description" at bounding box center [836, 146] width 150 height 19
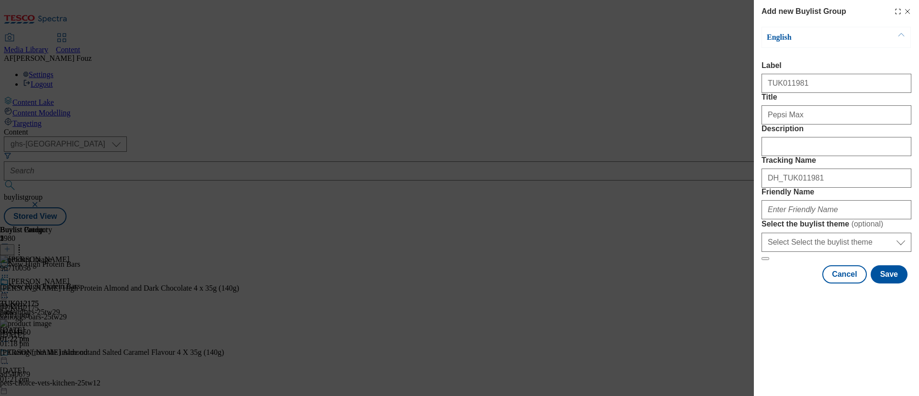
click at [829, 133] on label "Description" at bounding box center [836, 128] width 150 height 9
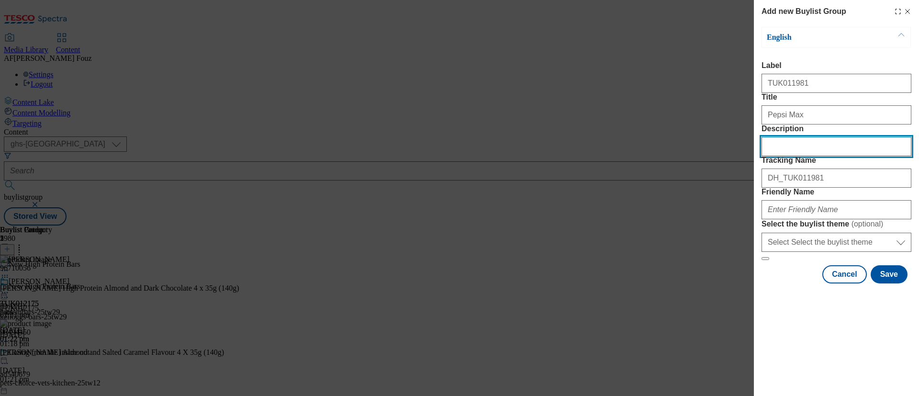
click at [829, 156] on input "Description" at bounding box center [836, 146] width 150 height 19
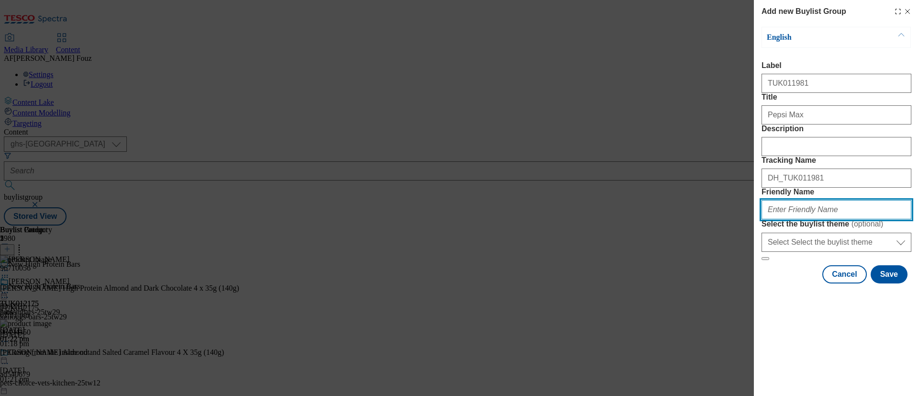
click at [809, 219] on input "Friendly Name" at bounding box center [836, 209] width 150 height 19
type input "britvic-pepsi-25tw29"
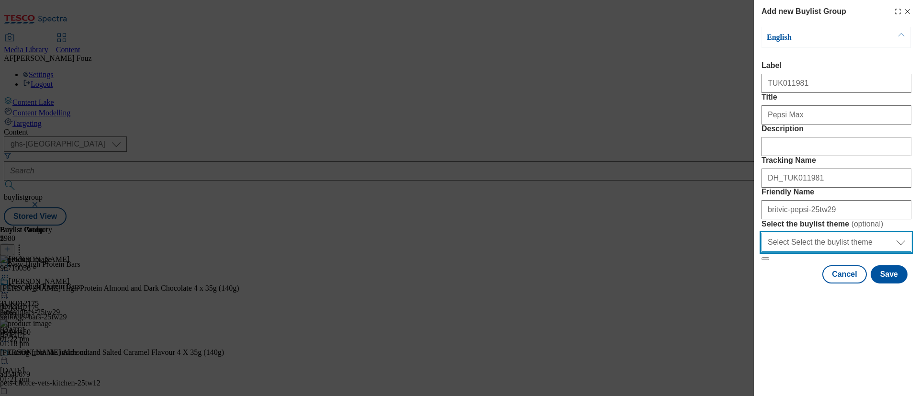
click at [809, 252] on select "Select Select the buylist theme default fandf" at bounding box center [836, 242] width 150 height 19
select select "default"
click at [761, 252] on select "Select Select the buylist theme default fandf" at bounding box center [836, 242] width 150 height 19
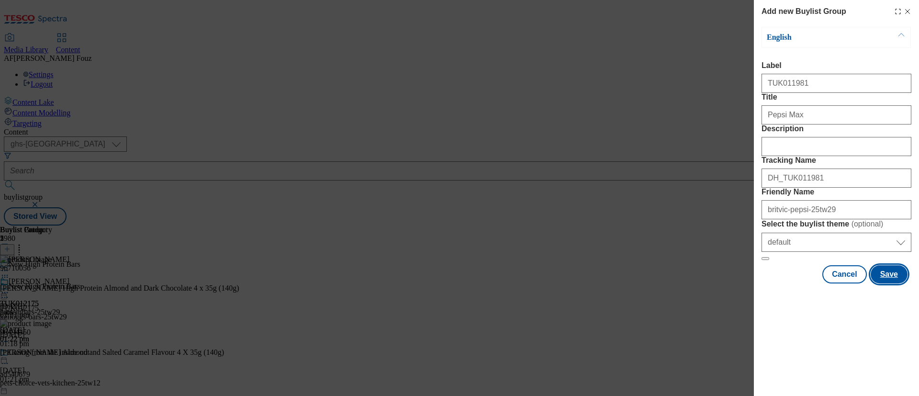
click at [894, 283] on button "Save" at bounding box center [888, 274] width 37 height 18
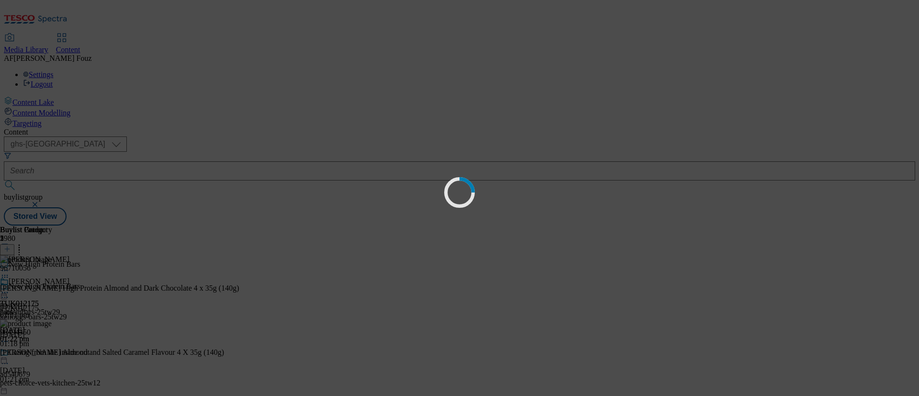
select select "default"
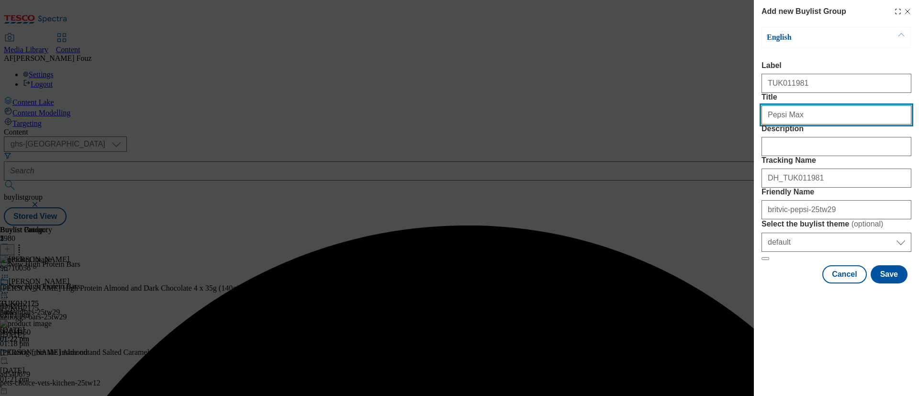
click at [817, 124] on input "Pepsi Max" at bounding box center [836, 114] width 150 height 19
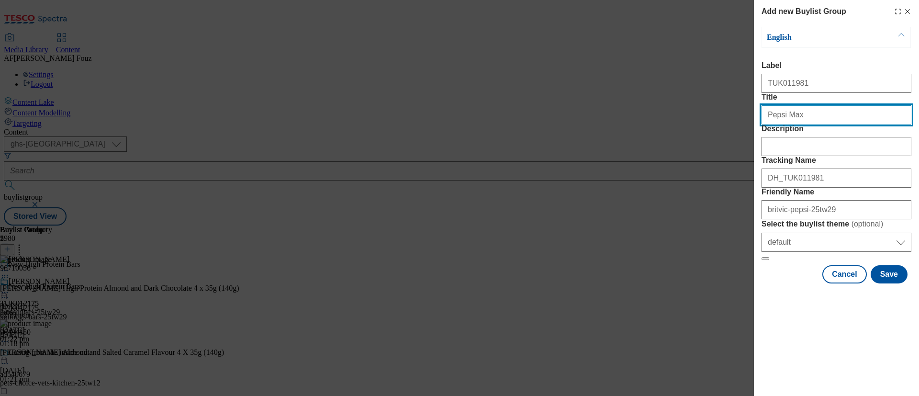
click at [780, 124] on input "Pepsi Max" at bounding box center [836, 114] width 150 height 19
paste input "Big taste, bold flavours"
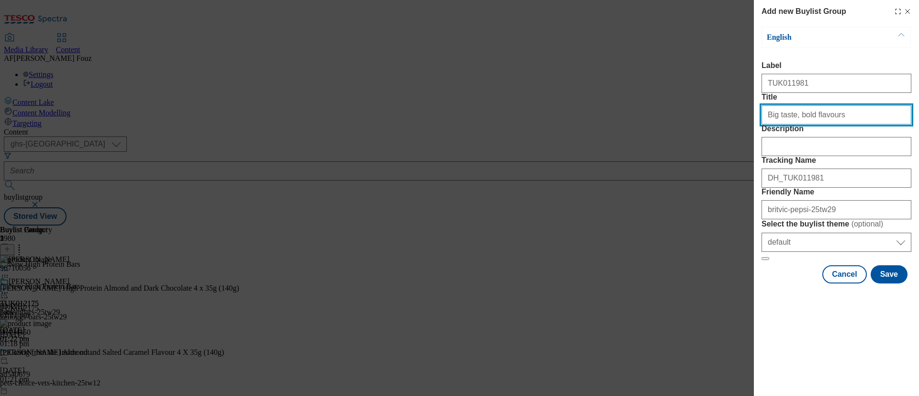
type input "Big taste, bold flavours"
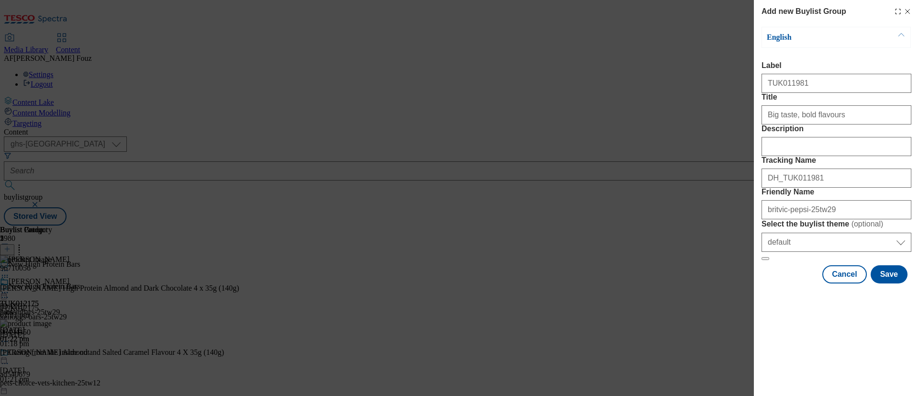
click at [832, 156] on form "Label TUK011981 Title Big taste, bold flavours Description Tracking Name DH_TUK…" at bounding box center [836, 160] width 150 height 199
click at [902, 283] on button "Save" at bounding box center [888, 274] width 37 height 18
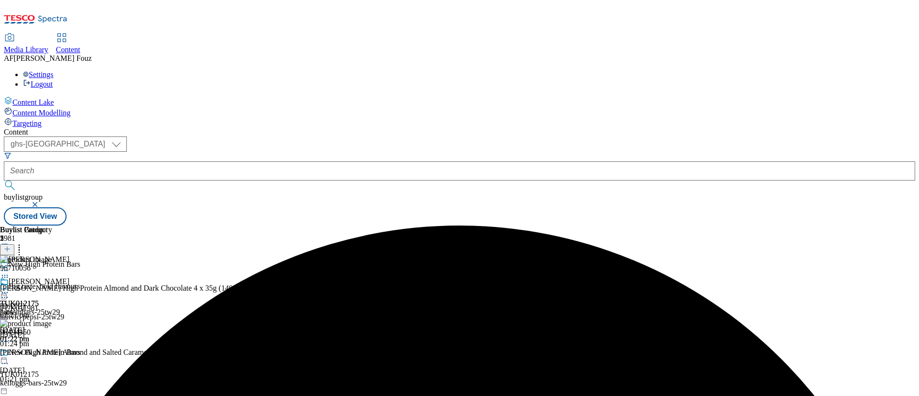
click at [158, 312] on div "britvic-pepsi-25tw29" at bounding box center [79, 316] width 158 height 9
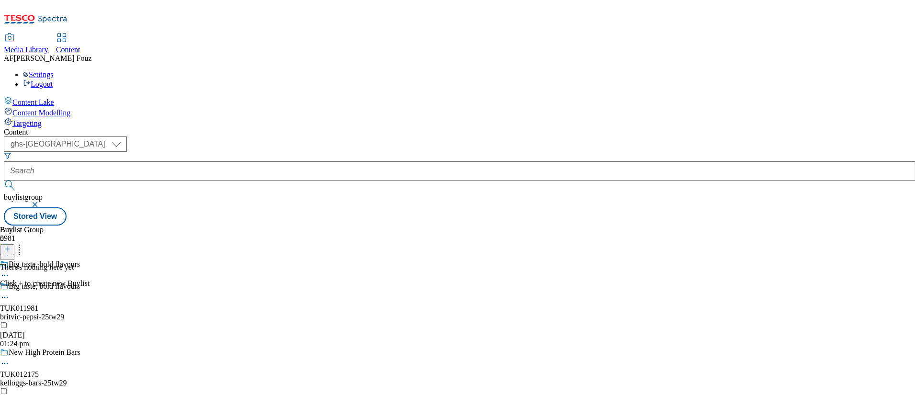
click at [11, 245] on icon at bounding box center [7, 248] width 7 height 7
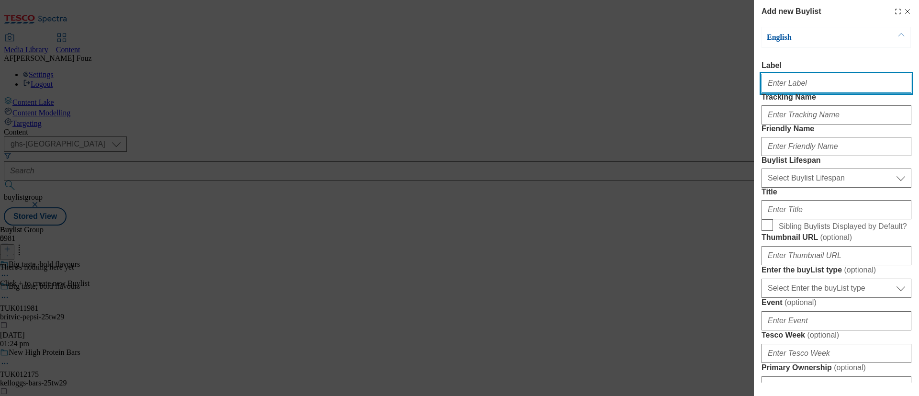
click at [818, 93] on input "Label" at bounding box center [836, 83] width 150 height 19
paste input "TUK011981"
type input "TUK011981"
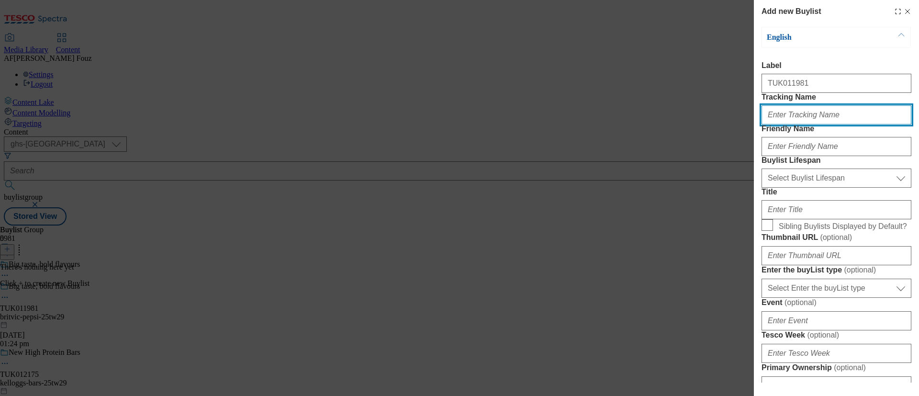
click at [808, 124] on input "Tracking Name" at bounding box center [836, 114] width 150 height 19
paste input "TUK011981"
type input "DH_TUK011981"
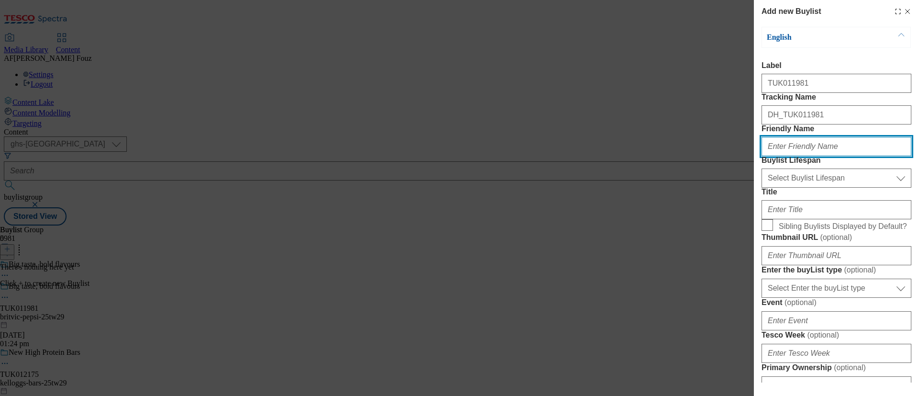
click at [799, 156] on input "Friendly Name" at bounding box center [836, 146] width 150 height 19
type input "pepsimax-25tw29"
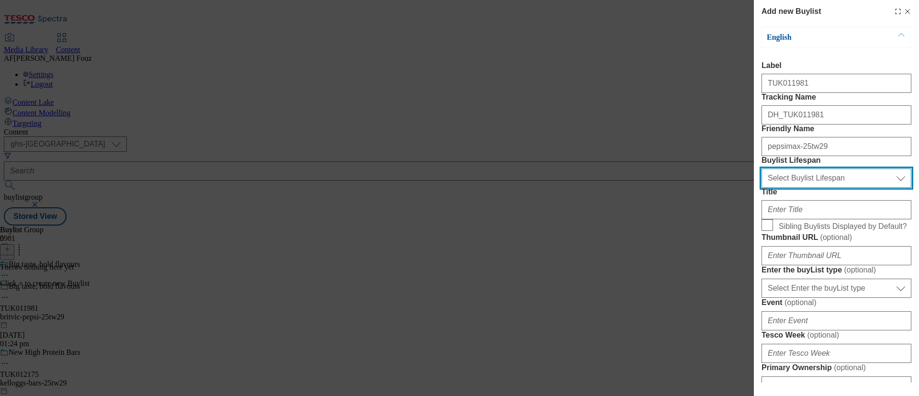
click at [815, 188] on select "Select Buylist Lifespan evergreen seasonal tactical" at bounding box center [836, 177] width 150 height 19
select select "tactical"
click at [761, 188] on select "Select Buylist Lifespan evergreen seasonal tactical" at bounding box center [836, 177] width 150 height 19
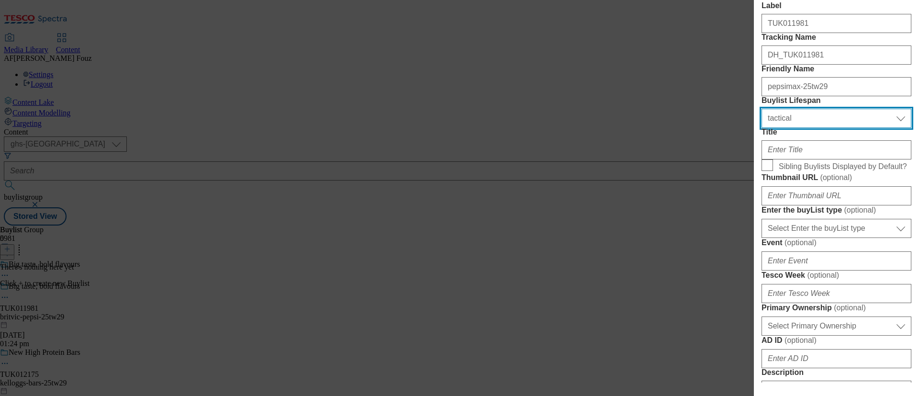
scroll to position [61, 0]
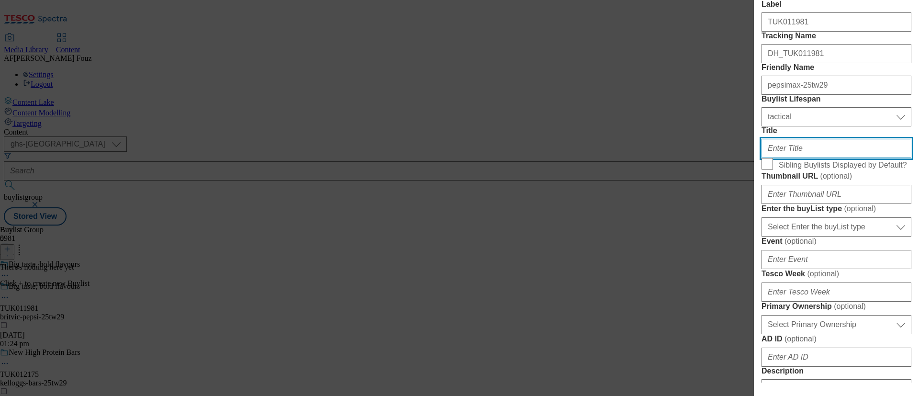
click at [794, 158] on input "Title" at bounding box center [836, 148] width 150 height 19
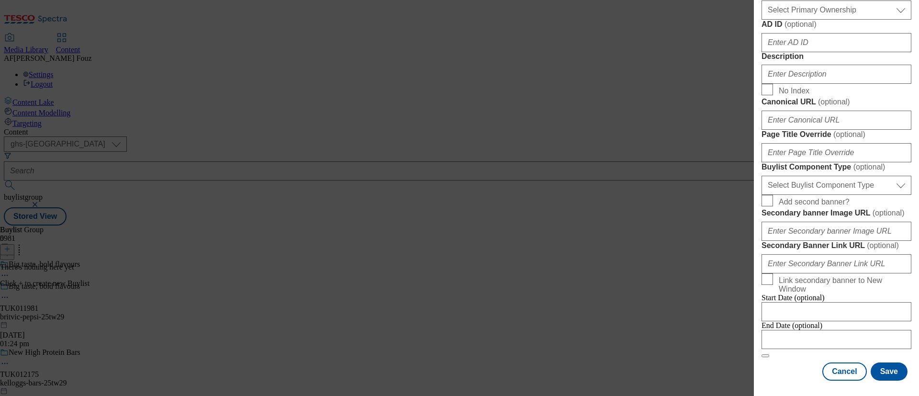
scroll to position [469, 0]
type input "Pepsi Max"
click at [791, 84] on input "Description" at bounding box center [836, 74] width 150 height 19
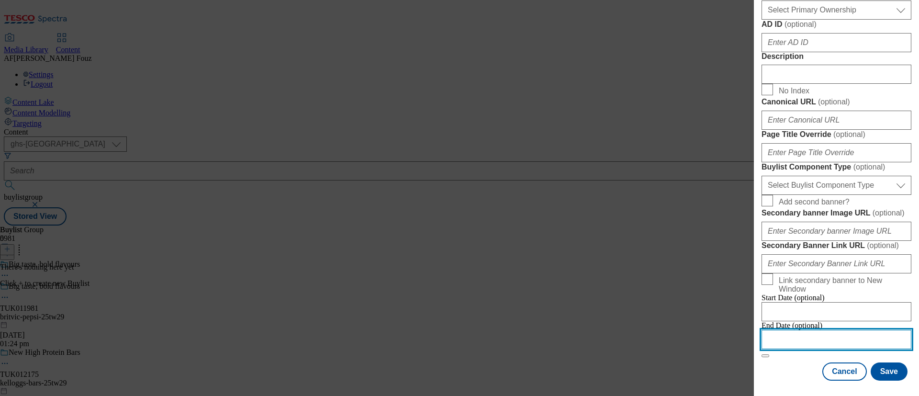
click at [800, 330] on input "Modal" at bounding box center [836, 339] width 150 height 19
select select "2025"
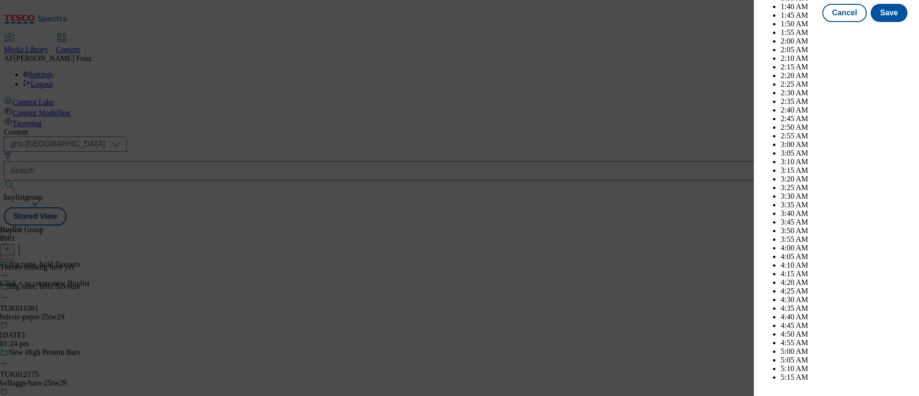
scroll to position [2842, 0]
select select "October"
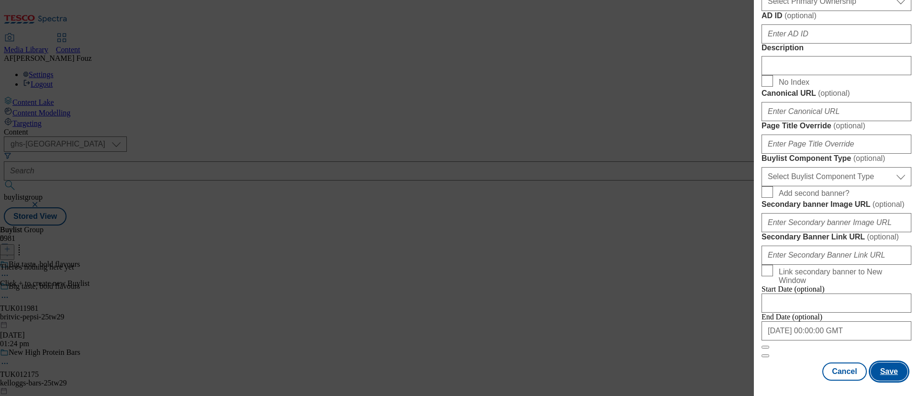
click at [879, 364] on button "Save" at bounding box center [888, 371] width 37 height 18
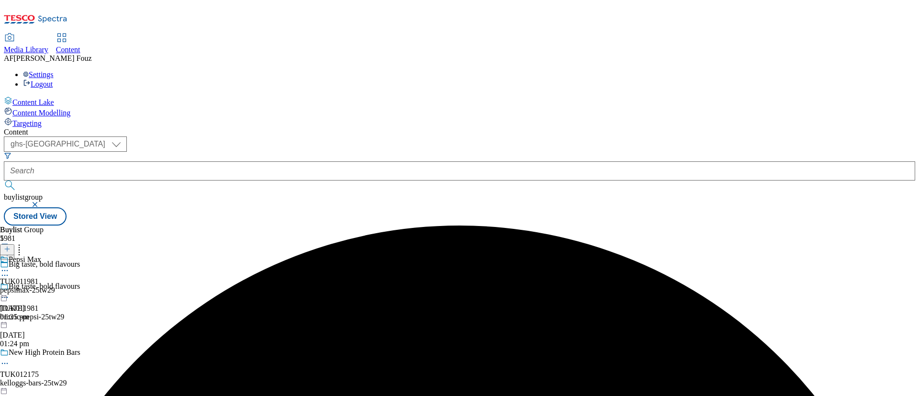
click at [55, 286] on div "pepsimax-25tw29" at bounding box center [27, 290] width 55 height 9
click at [55, 308] on div "pepsimax-25tw29" at bounding box center [27, 312] width 55 height 9
click at [11, 245] on icon at bounding box center [7, 248] width 7 height 7
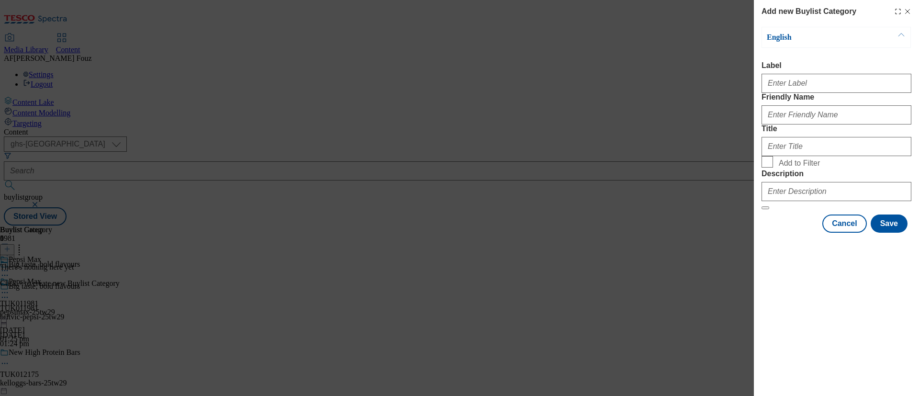
click at [828, 93] on div "Modal" at bounding box center [836, 81] width 150 height 23
click at [799, 85] on input "Label" at bounding box center [836, 83] width 150 height 19
paste input "TUK011981"
type input "TUK011981"
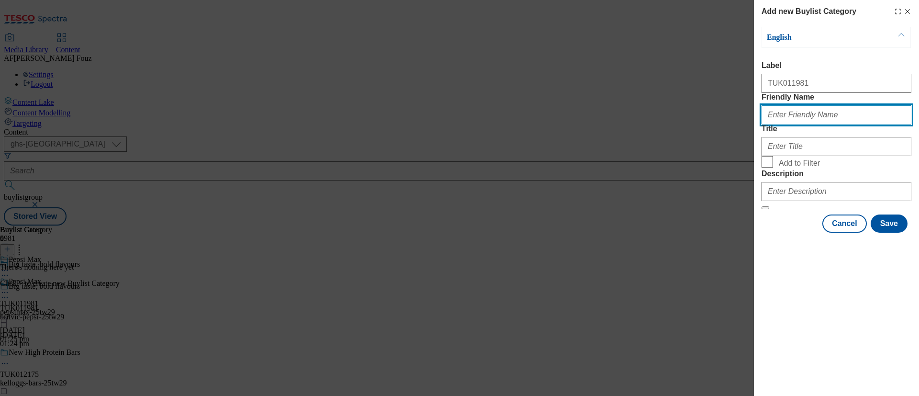
click at [806, 124] on input "Friendly Name" at bounding box center [836, 114] width 150 height 19
type input "bottle"
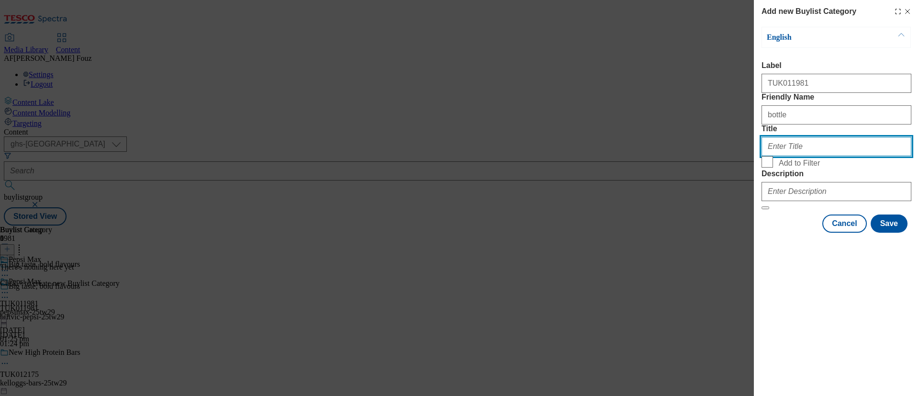
click at [797, 156] on input "Title" at bounding box center [836, 146] width 150 height 19
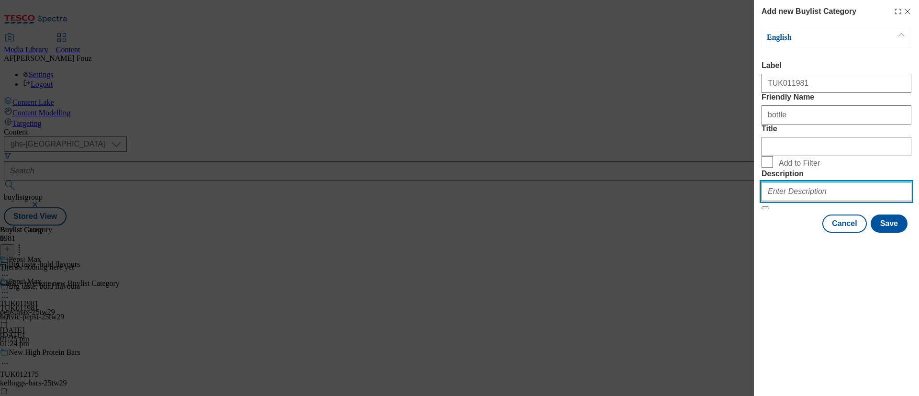
click at [795, 201] on input "Description" at bounding box center [836, 191] width 150 height 19
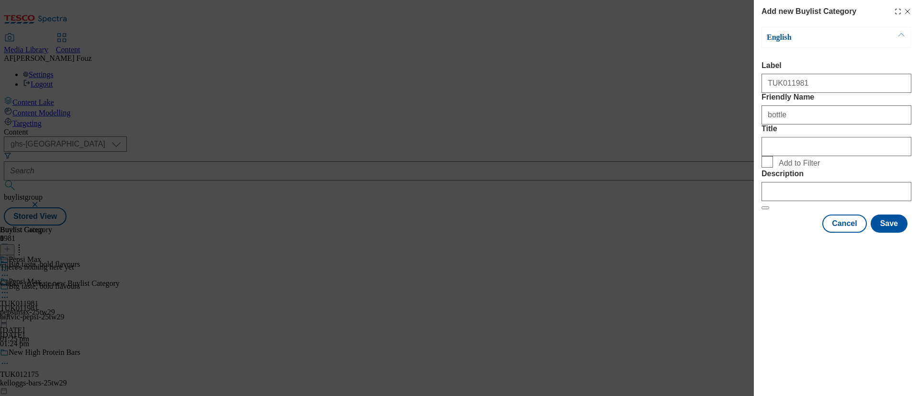
drag, startPoint x: 809, startPoint y: 328, endPoint x: 841, endPoint y: 310, distance: 36.9
click at [809, 327] on div "Add new Buylist Category English Label TUK011981 Friendly Name bottle Title Add…" at bounding box center [836, 198] width 165 height 396
click at [898, 233] on button "Save" at bounding box center [888, 223] width 37 height 18
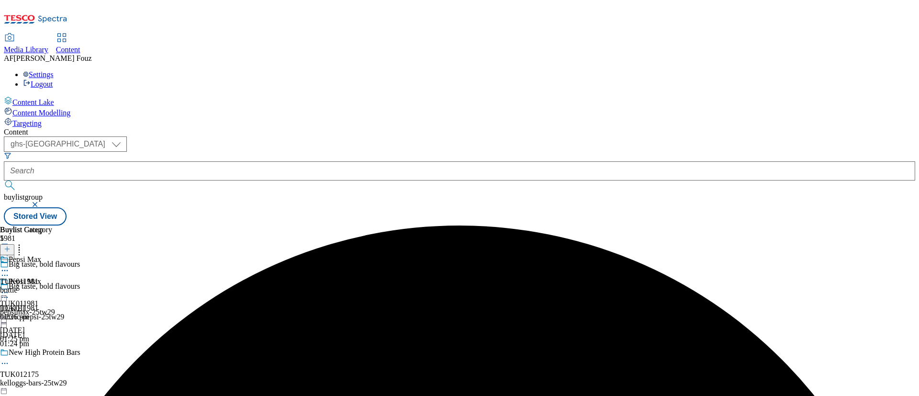
click at [52, 286] on div "bottle" at bounding box center [26, 290] width 52 height 9
click at [52, 308] on div "bottle" at bounding box center [26, 312] width 52 height 9
click at [11, 245] on icon at bounding box center [7, 248] width 7 height 7
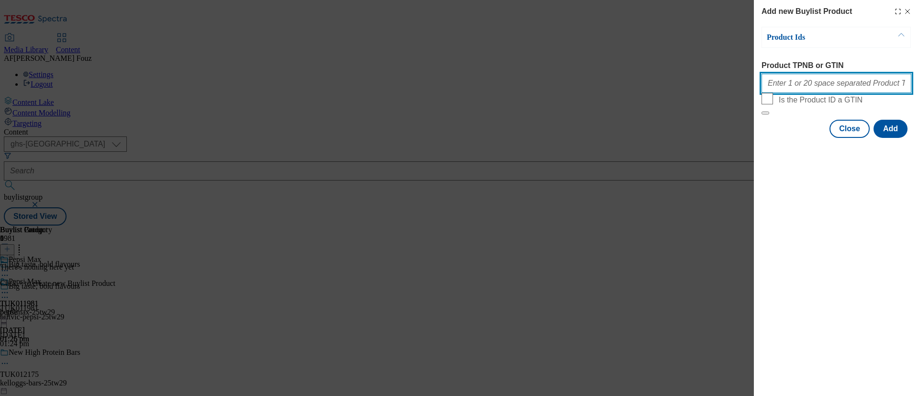
click at [796, 88] on input "Product TPNB or GTIN" at bounding box center [836, 83] width 150 height 19
paste input "79418175"
paste input "90009401"
type input "79418175 90009401"
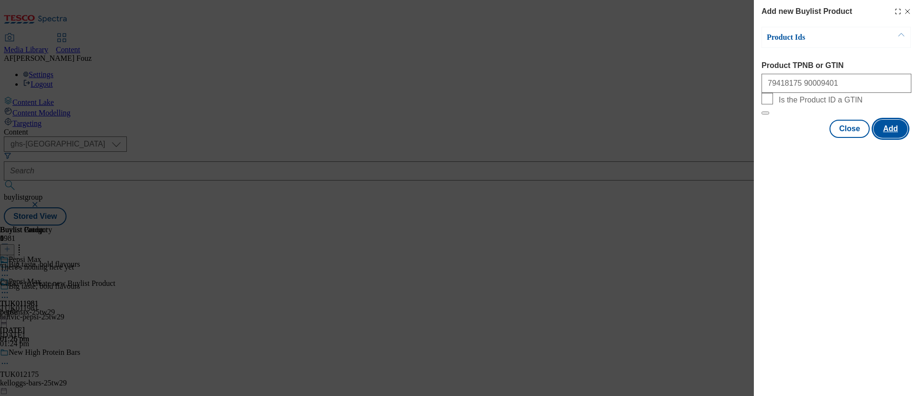
click at [884, 138] on button "Add" at bounding box center [890, 129] width 34 height 18
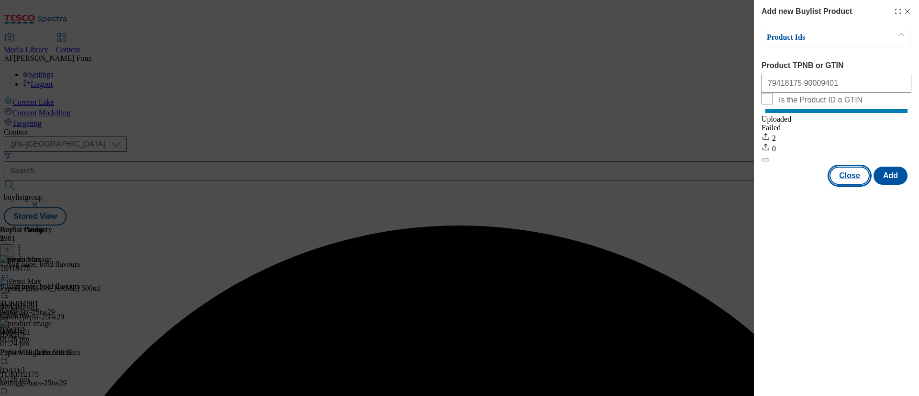
click at [850, 185] on button "Close" at bounding box center [849, 176] width 40 height 18
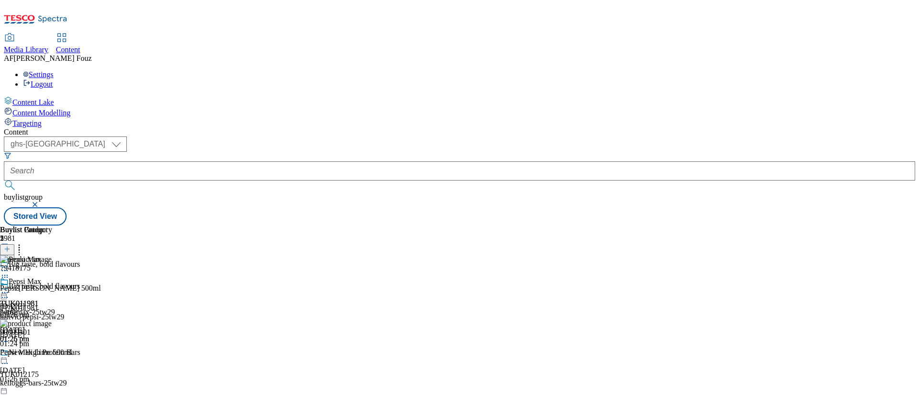
click at [10, 288] on icon at bounding box center [5, 293] width 10 height 10
click at [52, 353] on span "Preview" at bounding box center [41, 356] width 22 height 7
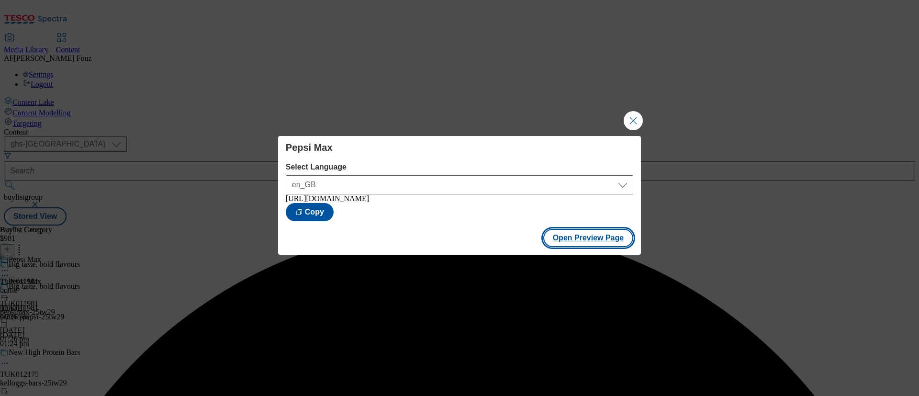
click at [598, 238] on button "Open Preview Page" at bounding box center [588, 238] width 90 height 18
click at [628, 111] on button "Close Modal" at bounding box center [632, 120] width 19 height 19
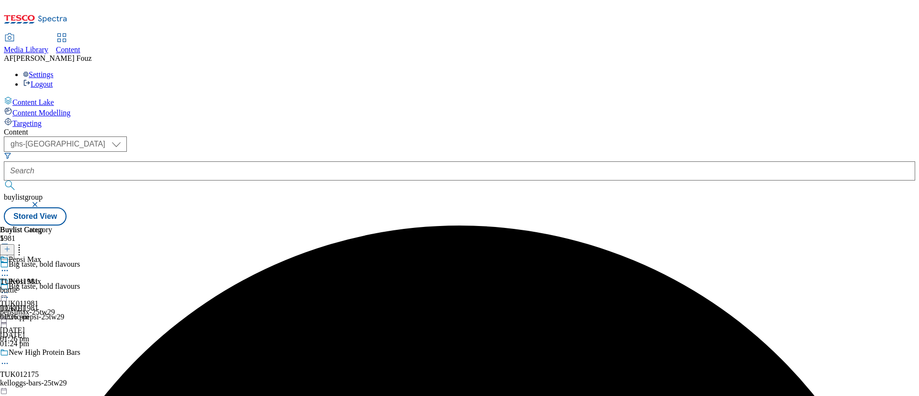
click at [6, 292] on circle at bounding box center [4, 292] width 1 height 1
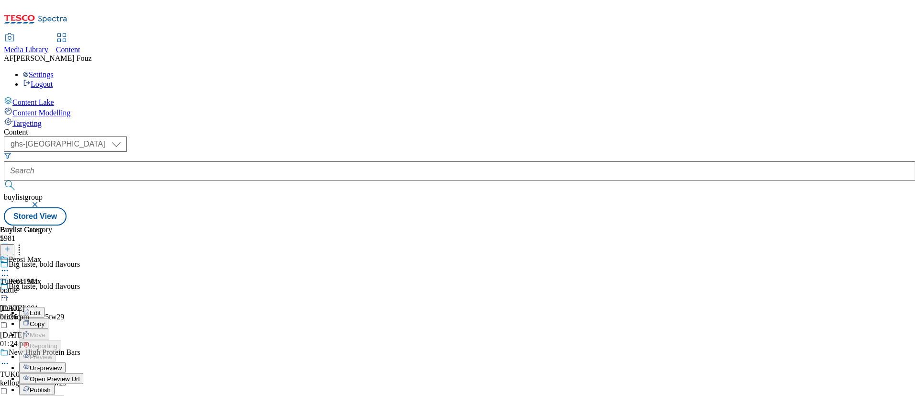
click at [51, 386] on span "Publish" at bounding box center [40, 389] width 21 height 7
